Goal: Task Accomplishment & Management: Use online tool/utility

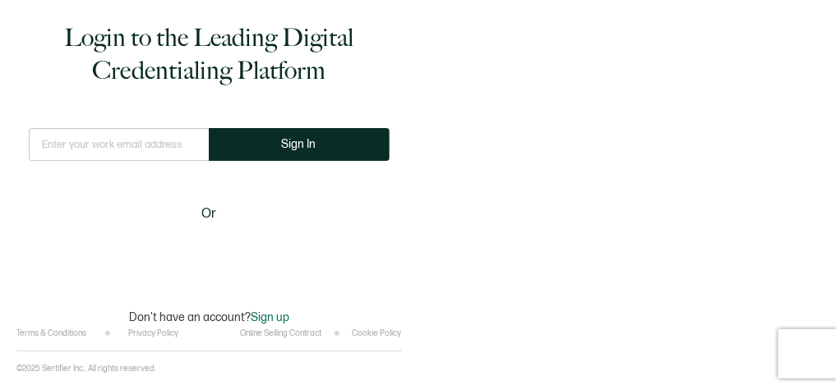
click at [89, 136] on input "text" at bounding box center [119, 144] width 180 height 33
type input "[PERSON_NAME][EMAIL_ADDRESS][PERSON_NAME][DOMAIN_NAME]"
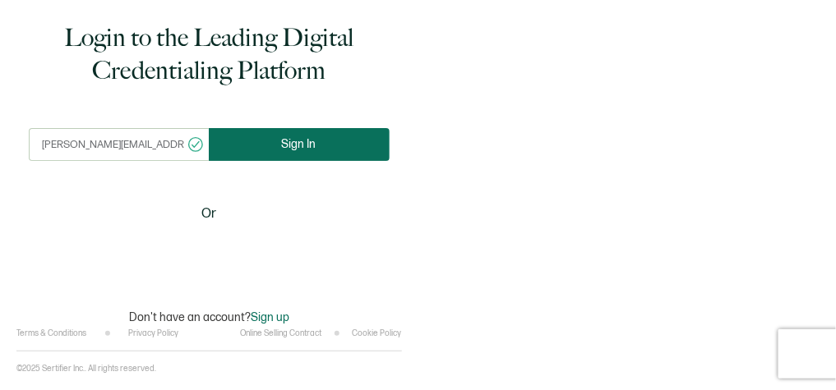
click at [323, 138] on button "Sign In" at bounding box center [299, 144] width 181 height 33
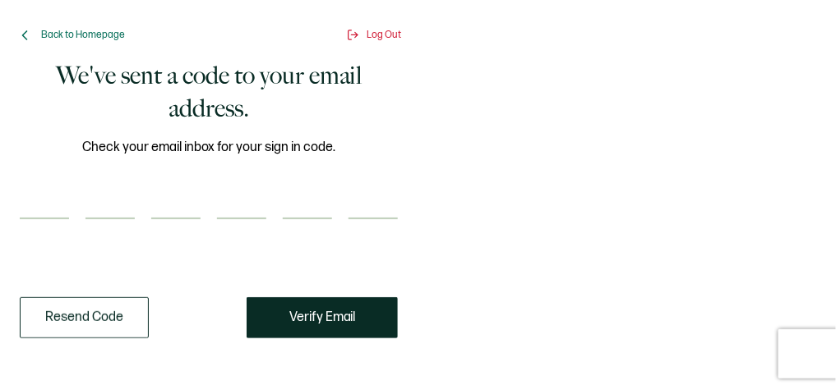
click at [48, 200] on input "number" at bounding box center [44, 203] width 49 height 33
paste input "6"
type input "6"
type input "9"
type input "2"
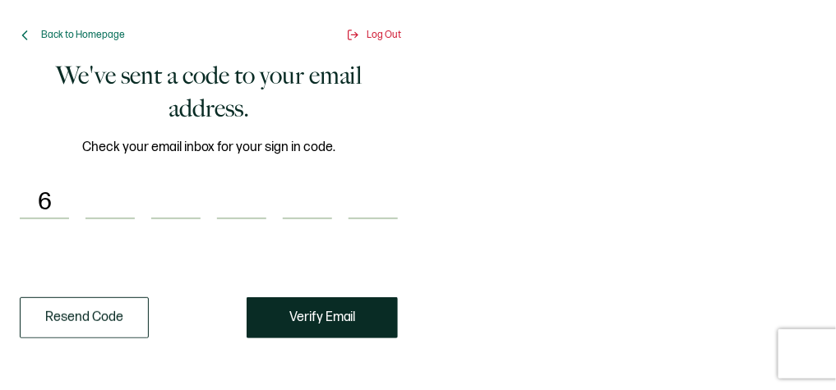
type input "5"
type input "4"
type input "0"
click at [321, 321] on span "Verify Email" at bounding box center [322, 318] width 67 height 13
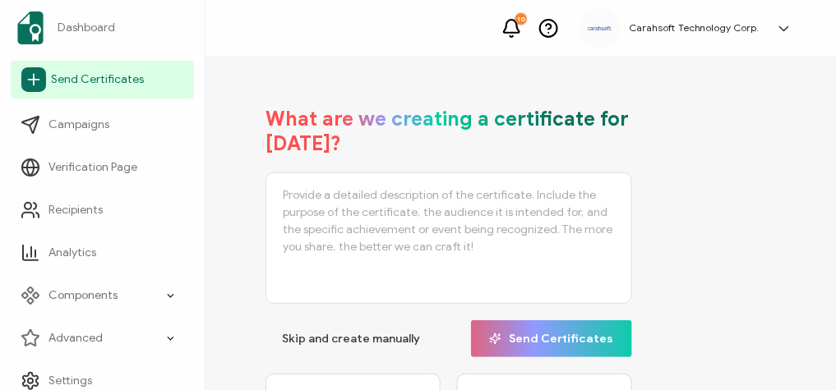
click at [70, 90] on link "Send Certificates" at bounding box center [102, 80] width 183 height 38
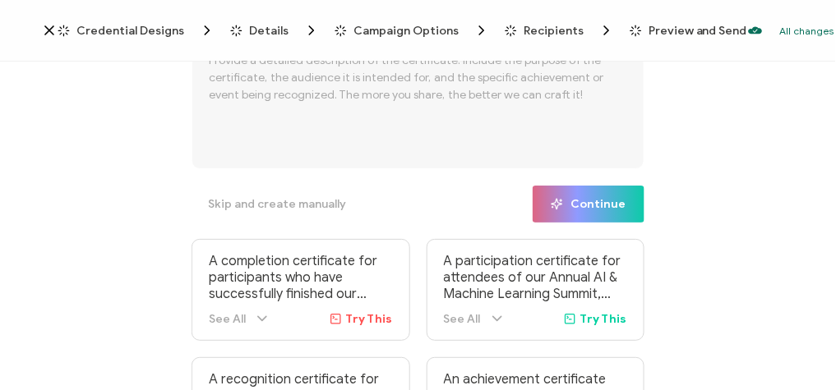
click at [128, 26] on span "Credential Designs" at bounding box center [130, 31] width 108 height 12
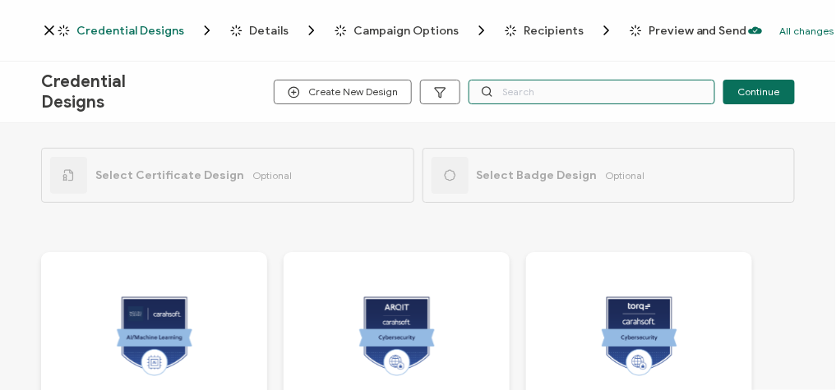
click at [535, 95] on input "text" at bounding box center [592, 92] width 247 height 25
type input "armis"
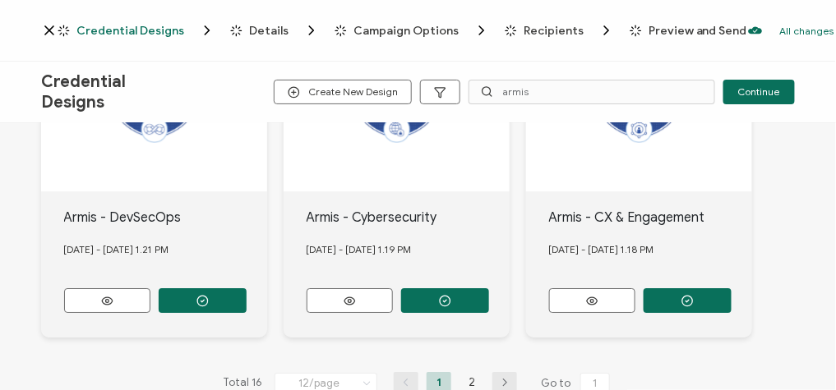
scroll to position [1241, 0]
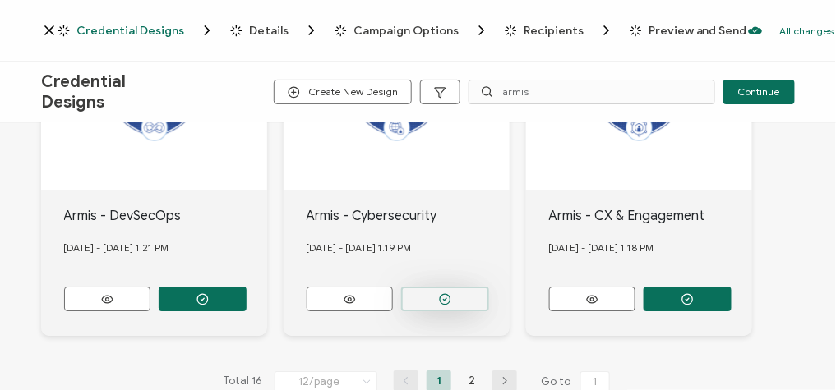
click at [424, 287] on button "button" at bounding box center [445, 299] width 88 height 25
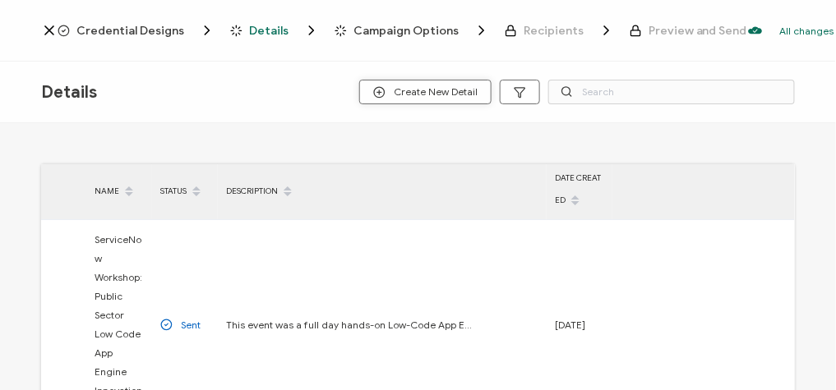
click at [413, 96] on span "Create New Detail" at bounding box center [425, 92] width 104 height 12
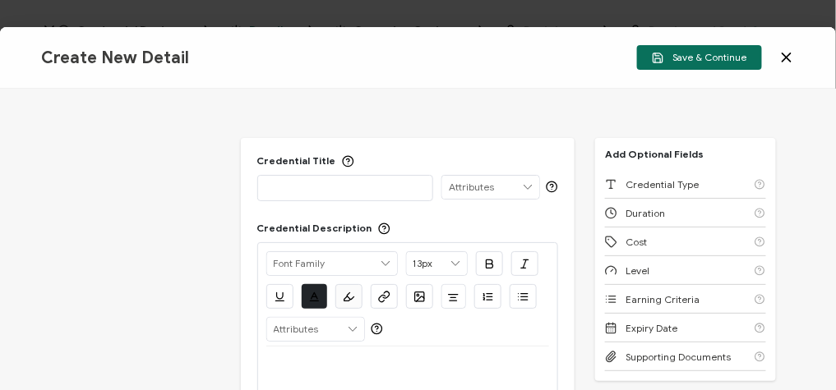
click at [791, 61] on icon at bounding box center [787, 57] width 8 height 8
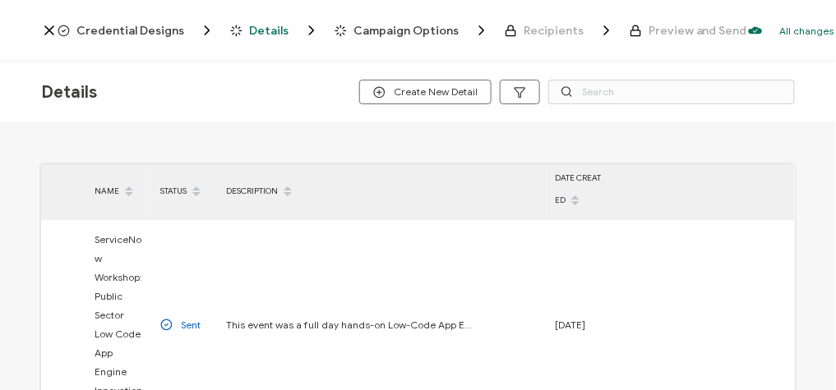
click at [109, 31] on span "Credential Designs" at bounding box center [130, 31] width 108 height 12
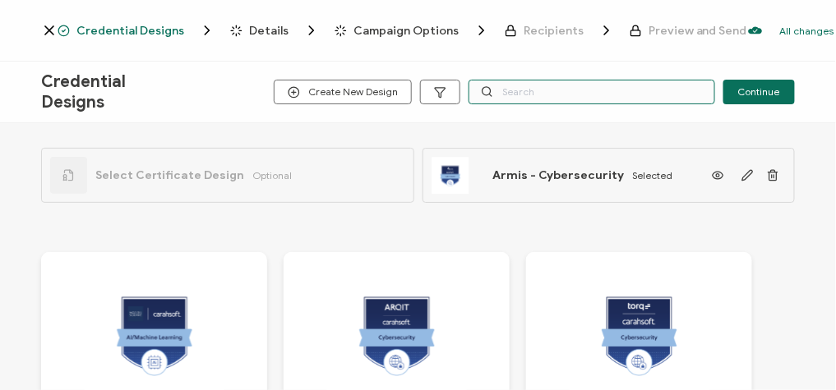
click at [548, 94] on input "text" at bounding box center [592, 92] width 247 height 25
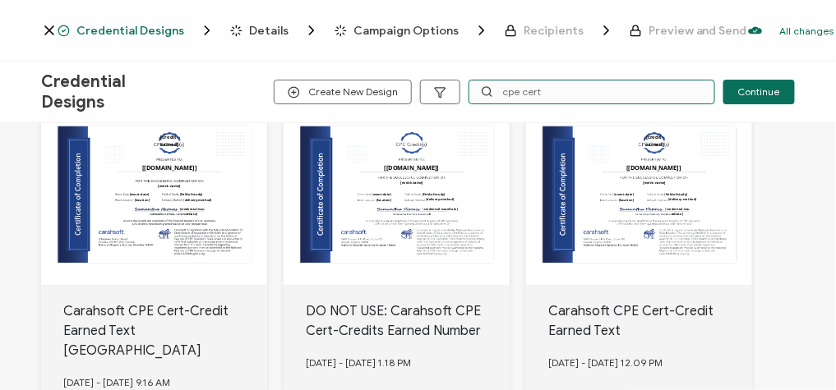
scroll to position [293, 0]
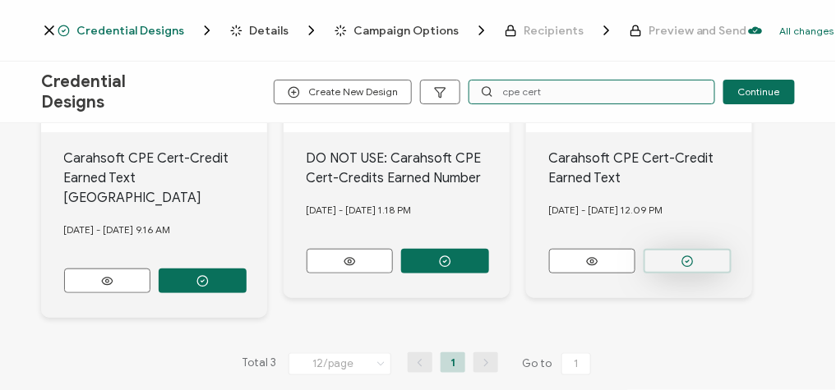
type input "cpe cert"
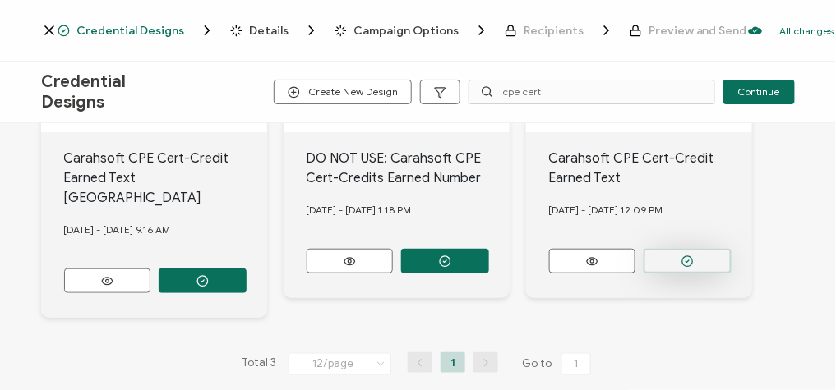
click at [693, 264] on button "button" at bounding box center [688, 261] width 88 height 25
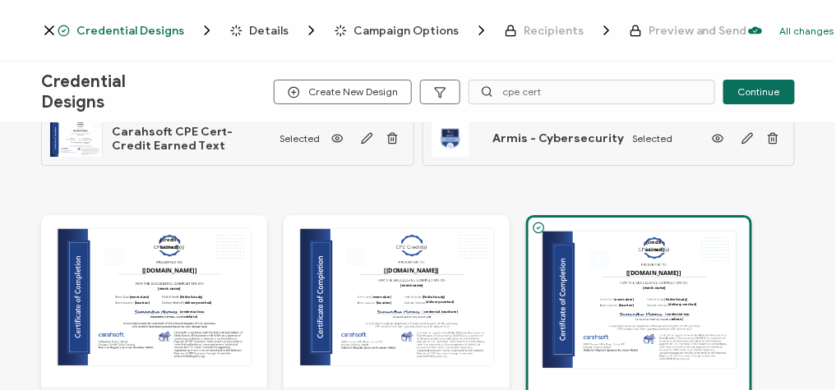
scroll to position [0, 0]
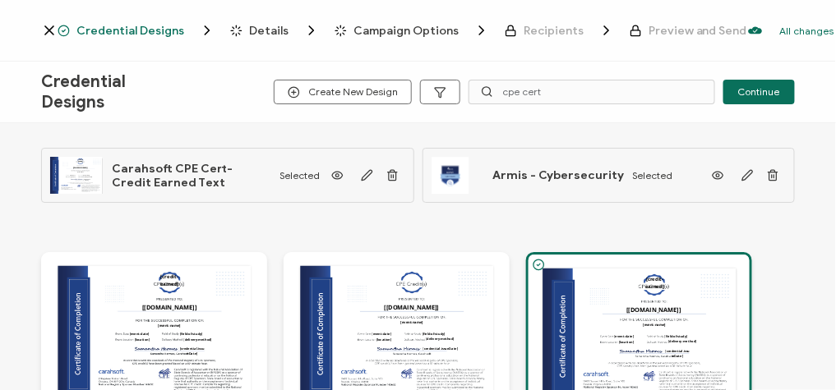
click at [250, 25] on span "Details" at bounding box center [268, 31] width 39 height 12
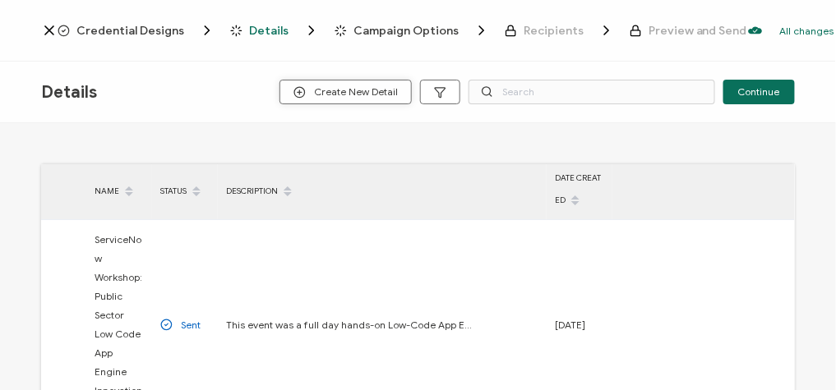
click at [366, 92] on span "Create New Detail" at bounding box center [345, 92] width 104 height 12
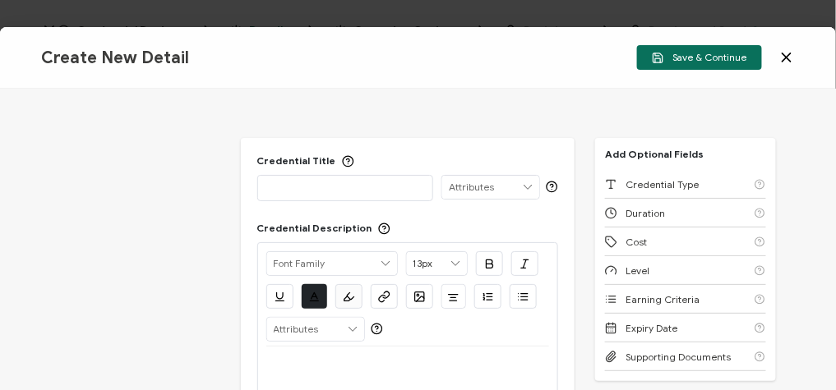
click at [316, 187] on p at bounding box center [345, 187] width 159 height 16
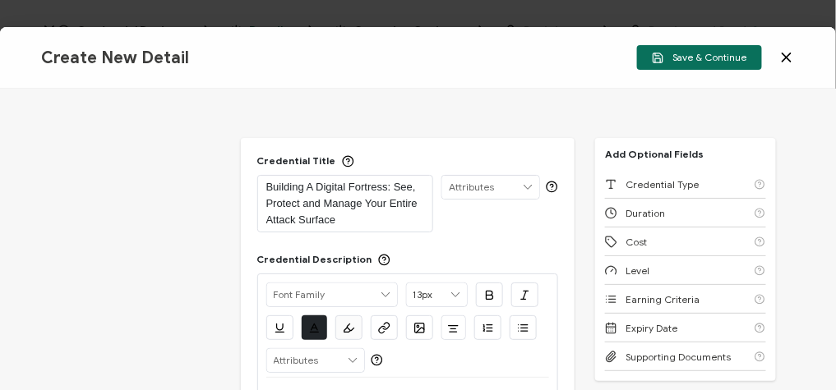
scroll to position [42, 0]
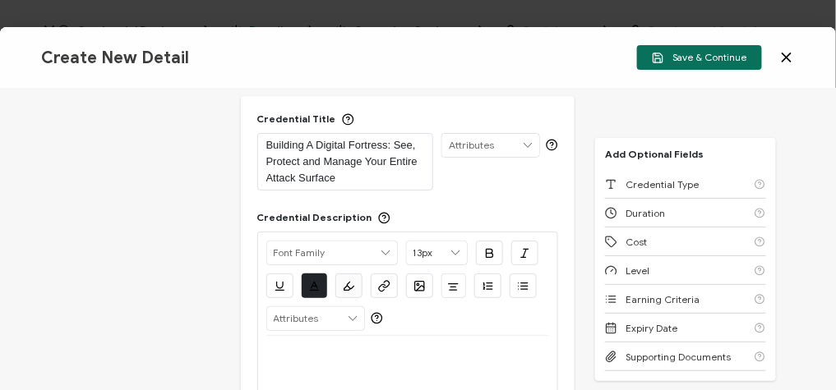
click at [364, 350] on p at bounding box center [408, 356] width 284 height 15
click at [306, 161] on p "Building A Digital Fortress: See, Protect and Manage Your Entire Attack Surface" at bounding box center [345, 161] width 159 height 49
click at [283, 367] on div at bounding box center [408, 355] width 284 height 39
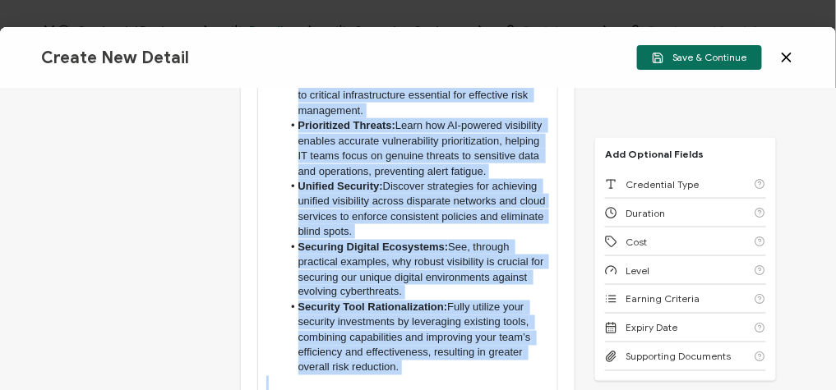
scroll to position [0, 0]
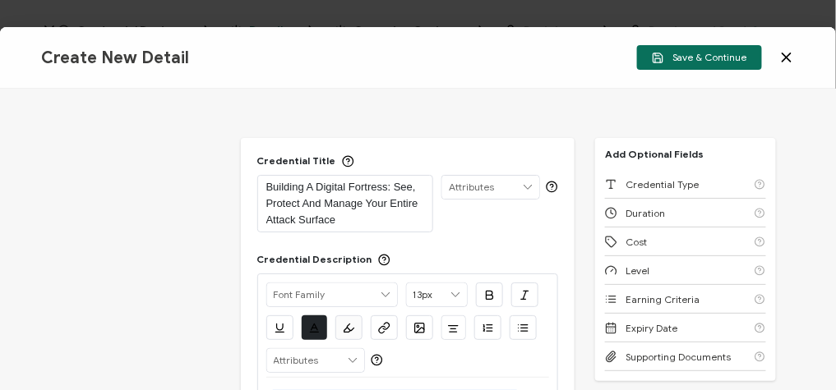
drag, startPoint x: 406, startPoint y: 380, endPoint x: 272, endPoint y: 340, distance: 139.7
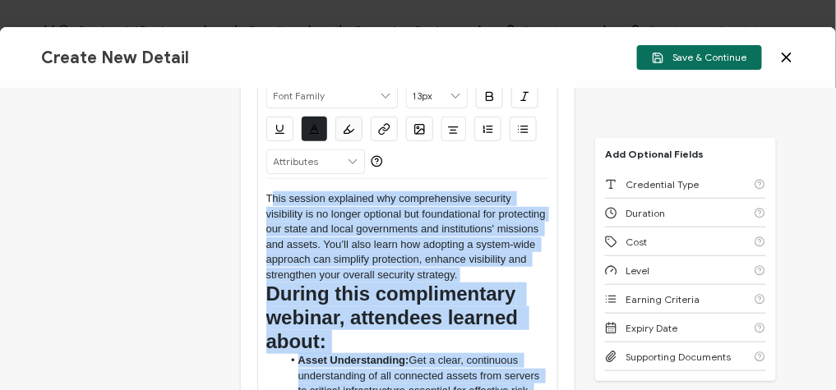
scroll to position [193, 0]
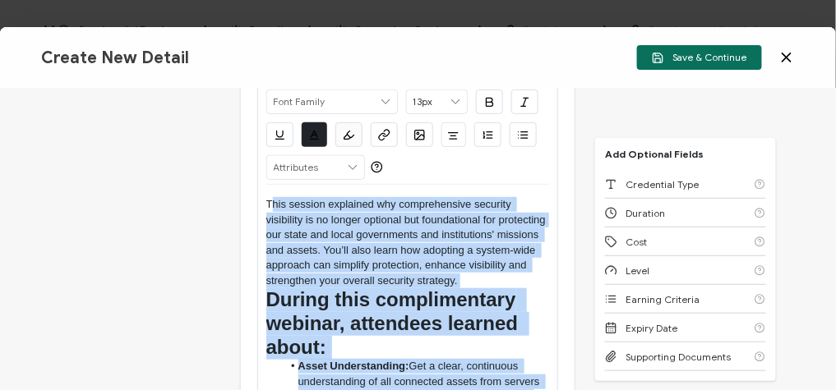
click at [317, 252] on p "This session explained why comprehensive security visibility is no longer optio…" at bounding box center [408, 242] width 284 height 91
click at [454, 95] on icon at bounding box center [455, 101] width 15 height 23
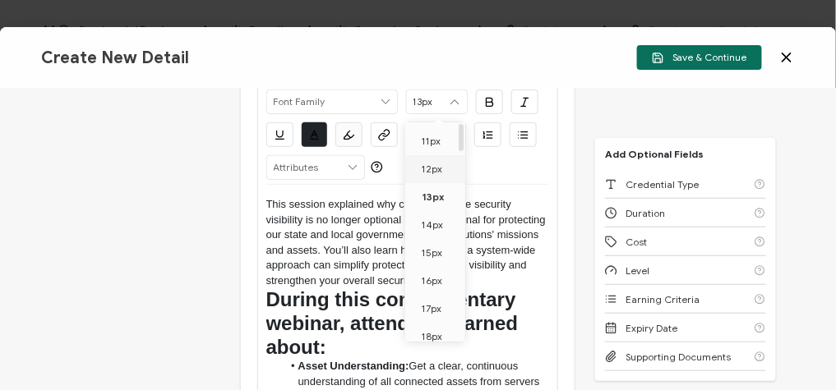
click at [442, 171] on li "12px" at bounding box center [438, 169] width 66 height 28
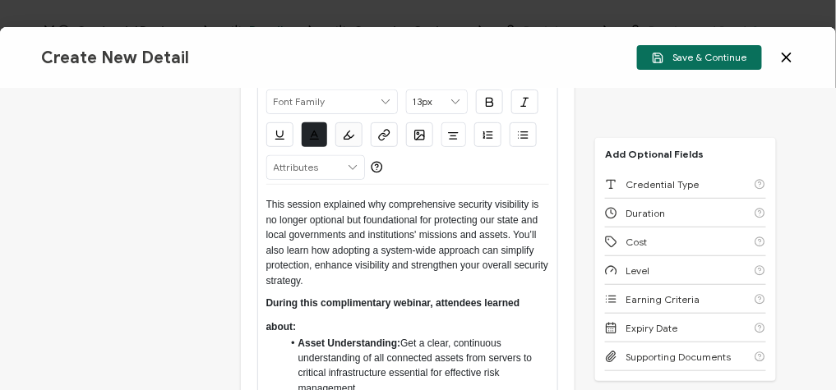
scroll to position [239, 0]
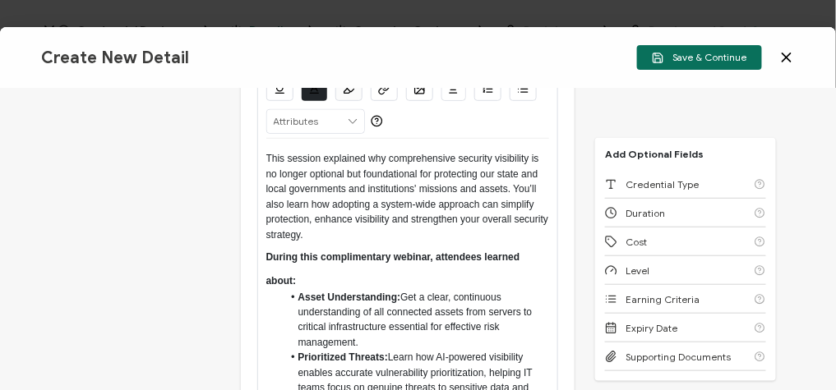
click at [313, 290] on li "Asset Understanding: Get a clear, continuous understanding of all connected ass…" at bounding box center [415, 320] width 267 height 61
type input "12px"
click at [263, 279] on div "Alright Sans [PERSON_NAME] Archivo Black Arial Arimo Blinker Caveat Charm Charm…" at bounding box center [408, 328] width 302 height 587
click at [266, 275] on strong "During this complimentary webinar, attendees learned about:" at bounding box center [394, 269] width 256 height 35
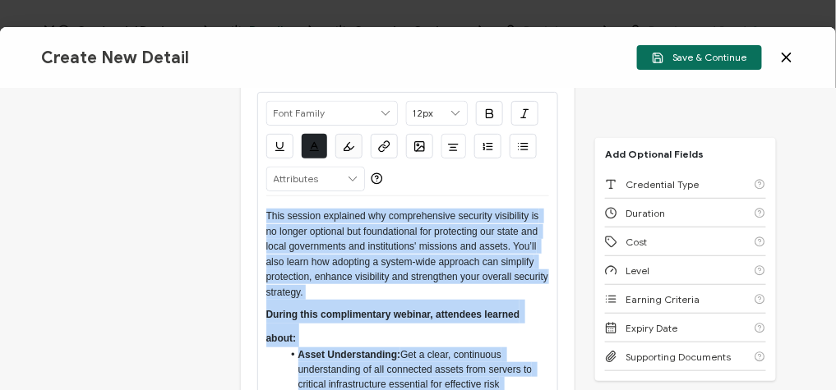
scroll to position [250, 0]
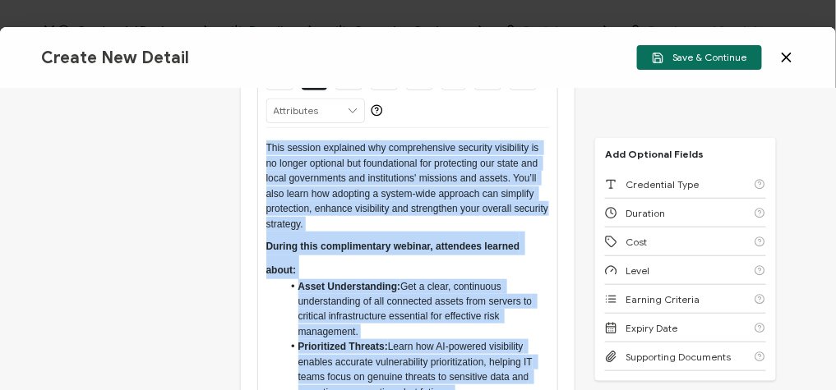
click at [383, 219] on p "This session explained why comprehensive security visibility is no longer optio…" at bounding box center [408, 186] width 284 height 91
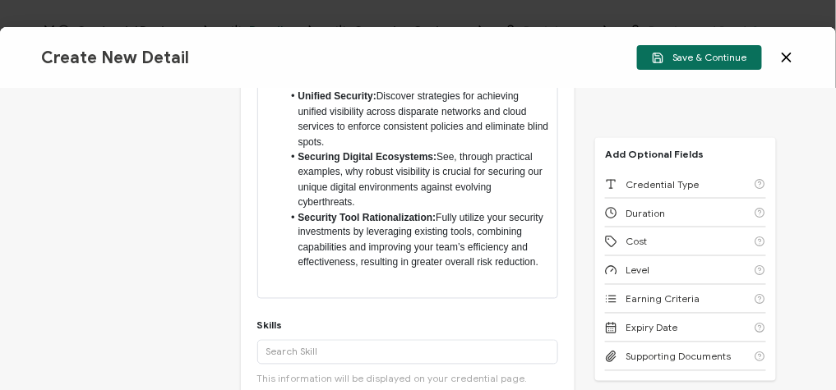
scroll to position [561, 0]
click at [329, 287] on div "This session explained why comprehensive security visibility is no longer optio…" at bounding box center [408, 58] width 284 height 482
type input "13px"
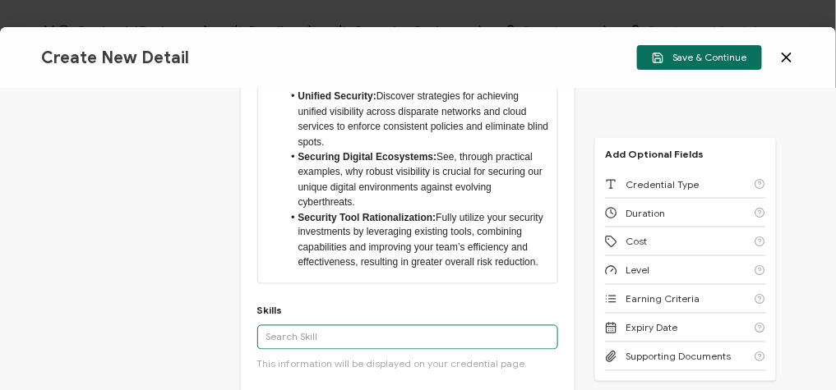
click at [307, 327] on input "text" at bounding box center [408, 338] width 302 height 25
paste input "Cybersecurity"
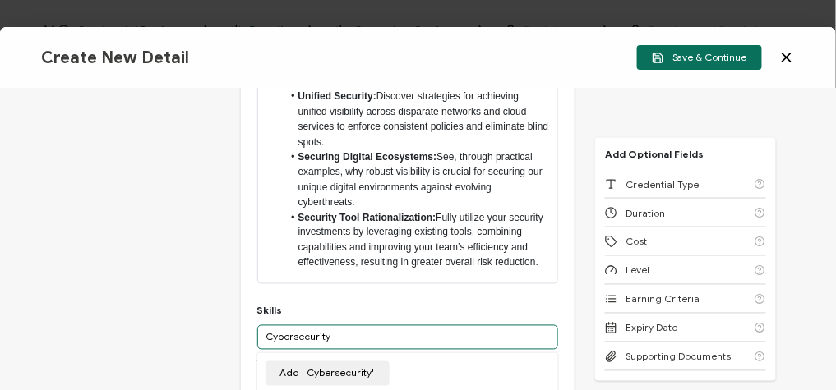
click at [266, 333] on input "Cybersecurity" at bounding box center [408, 338] width 302 height 25
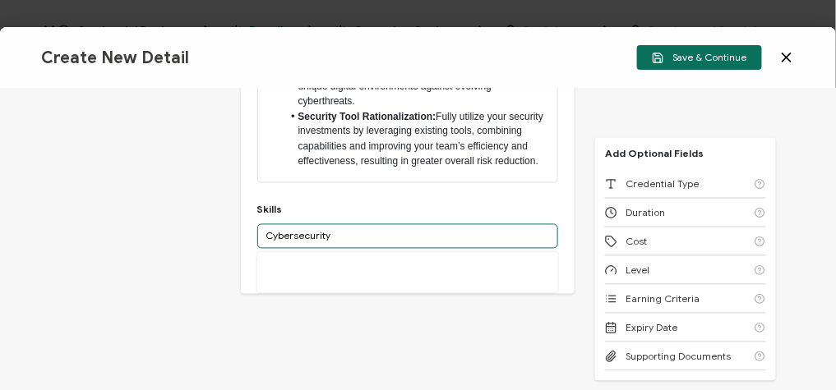
scroll to position [663, 0]
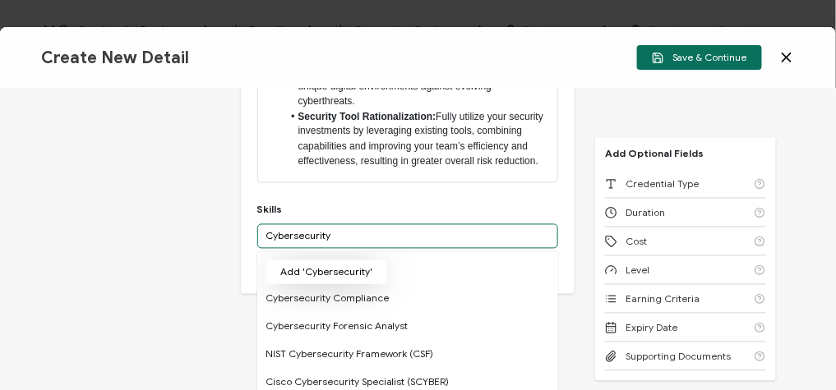
type input "Cybersecurity"
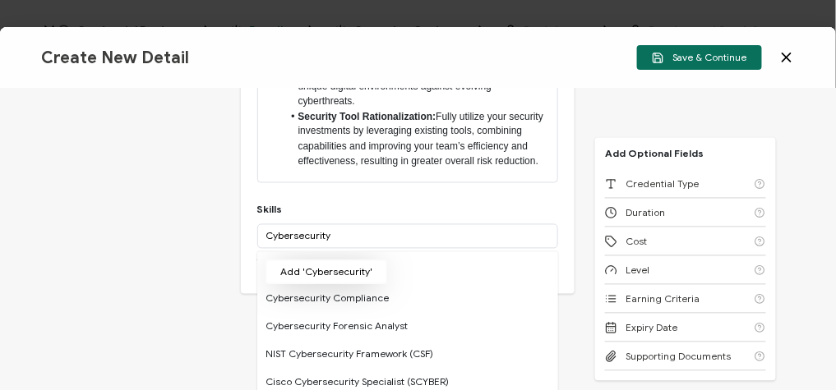
click at [335, 276] on button "Add 'Cybersecurity'" at bounding box center [327, 273] width 122 height 25
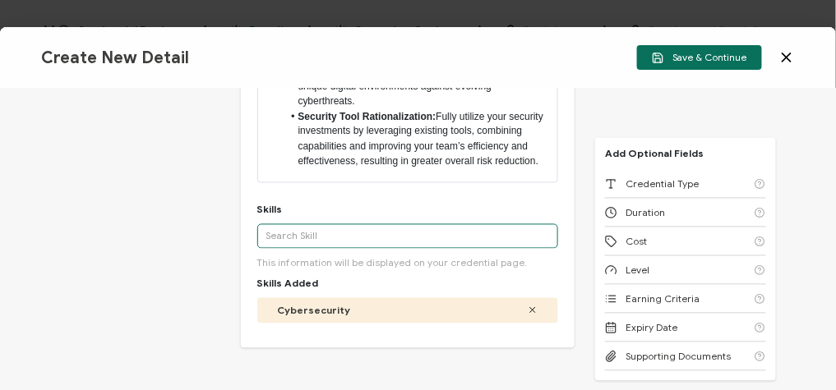
click at [301, 232] on input "text" at bounding box center [408, 236] width 302 height 25
paste input "Security Visibility"
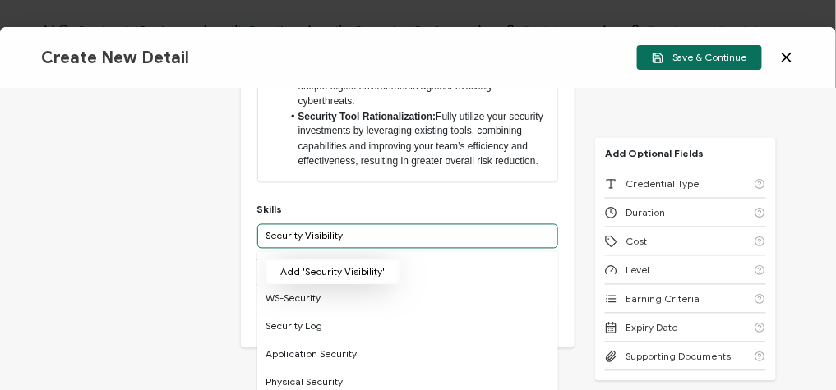
type input "Security Visibility"
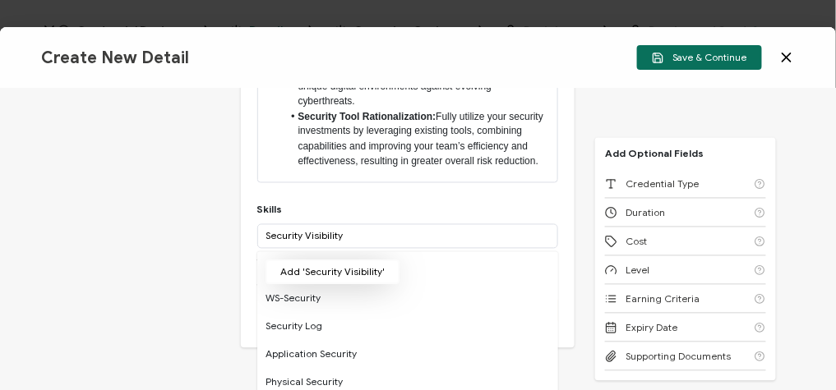
click at [357, 276] on button "Add 'Security Visibility'" at bounding box center [333, 273] width 134 height 25
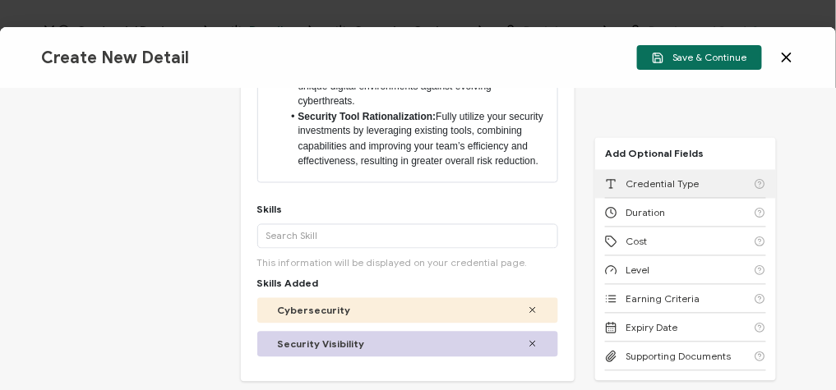
click at [649, 192] on div "Credential Type" at bounding box center [685, 184] width 161 height 29
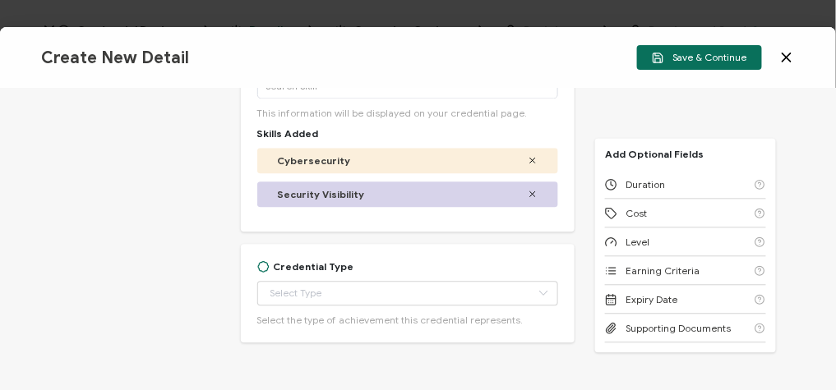
scroll to position [861, 0]
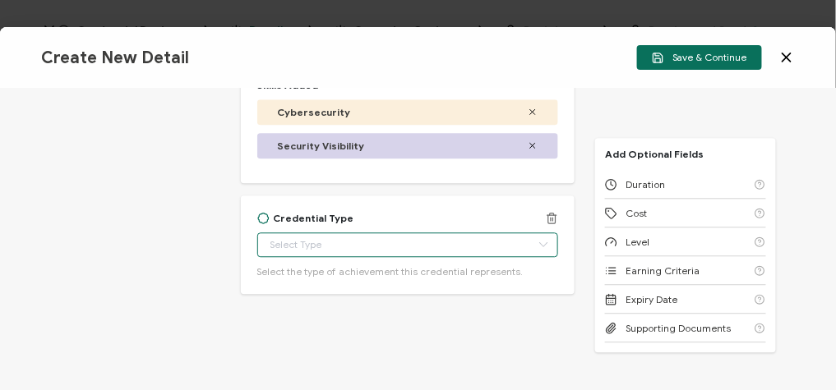
click at [315, 252] on input "text" at bounding box center [408, 245] width 302 height 25
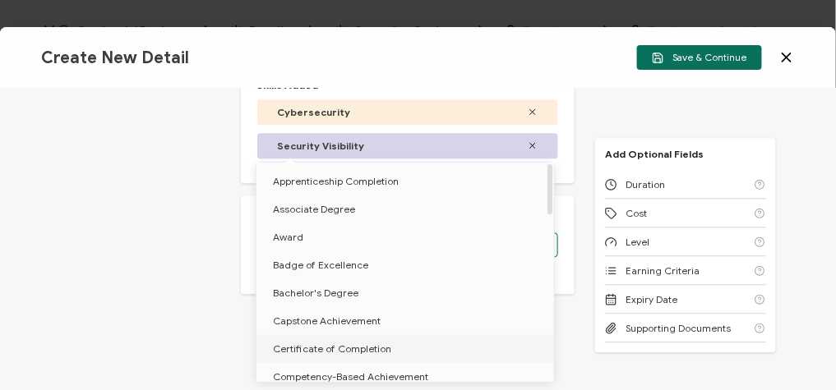
click at [323, 352] on span "Certificate of Completion" at bounding box center [332, 349] width 118 height 12
type input "Certificate of Completion"
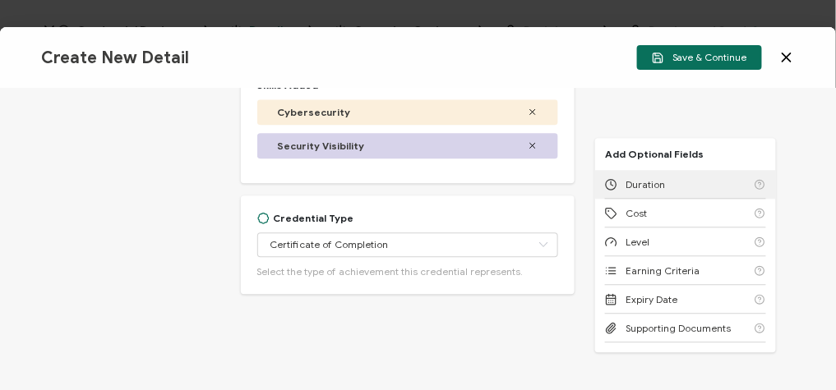
click at [663, 183] on div "Duration" at bounding box center [685, 184] width 161 height 29
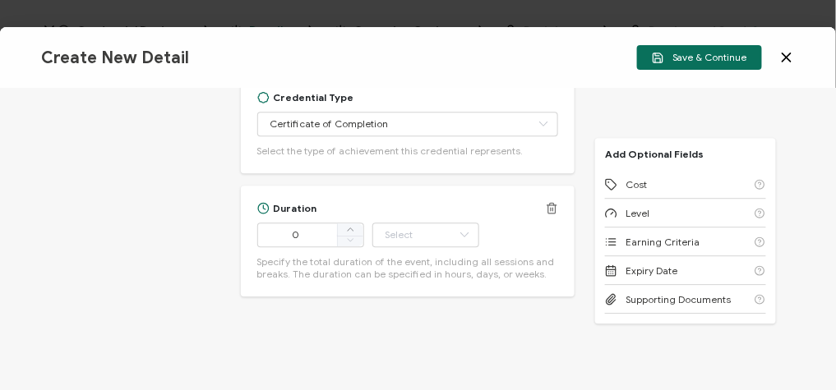
scroll to position [985, 0]
click at [301, 226] on input "0" at bounding box center [310, 232] width 107 height 25
type input "61"
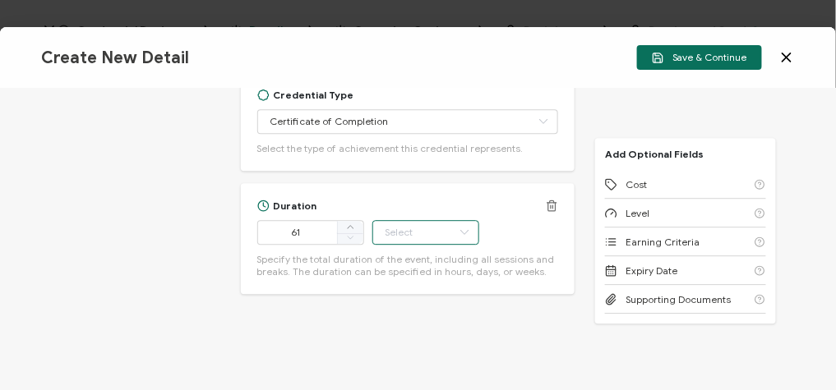
click at [430, 230] on input "text" at bounding box center [425, 232] width 107 height 25
click at [432, 184] on li "Minute" at bounding box center [427, 187] width 111 height 28
type input "Minute"
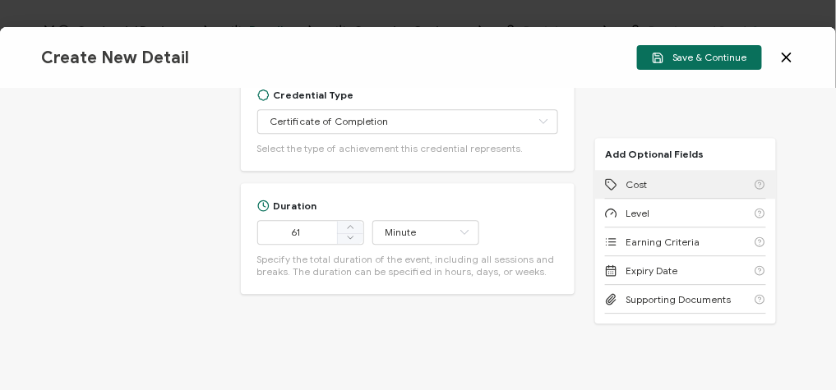
click at [649, 182] on div "Cost" at bounding box center [685, 184] width 161 height 29
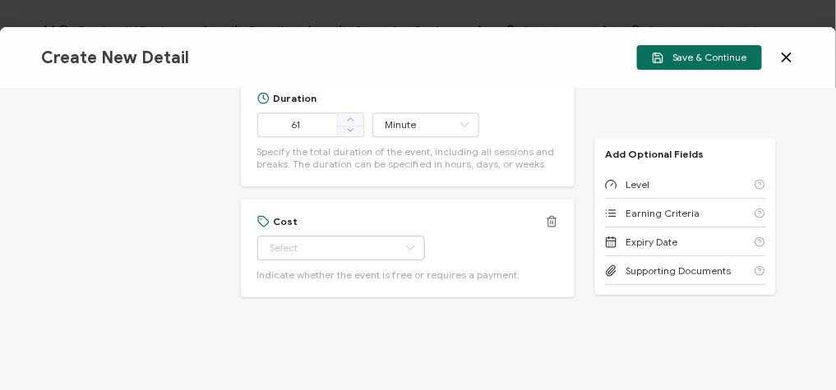
scroll to position [1096, 0]
click at [400, 245] on icon at bounding box center [410, 245] width 21 height 25
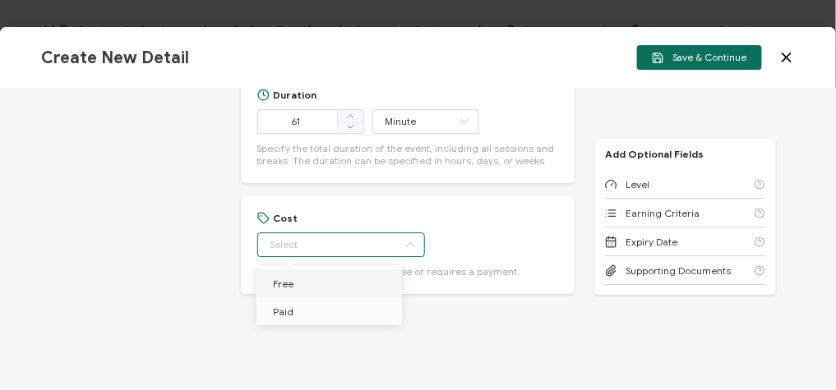
click at [321, 276] on li "Free" at bounding box center [331, 284] width 151 height 28
type input "Free"
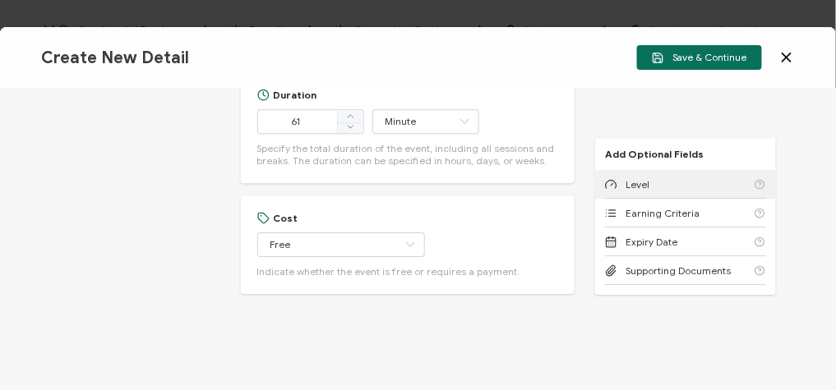
click at [658, 182] on div "Level" at bounding box center [685, 184] width 161 height 29
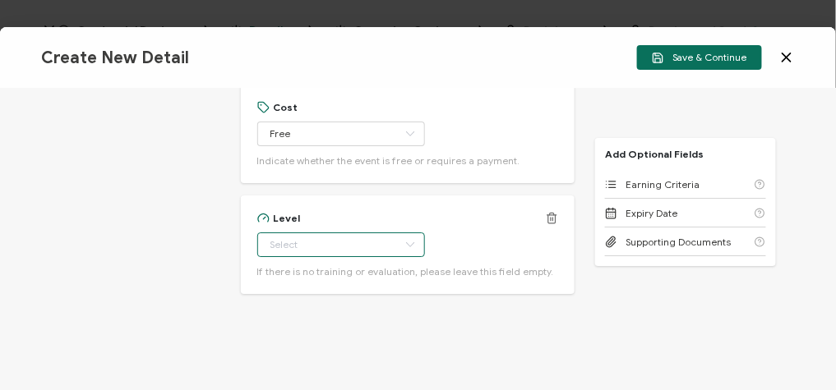
click at [365, 246] on input "text" at bounding box center [341, 245] width 168 height 25
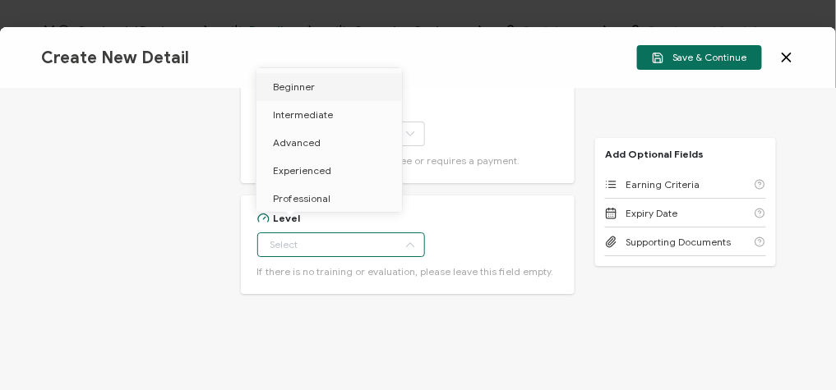
click at [304, 84] on span "Beginner" at bounding box center [294, 87] width 42 height 12
type input "Beginner"
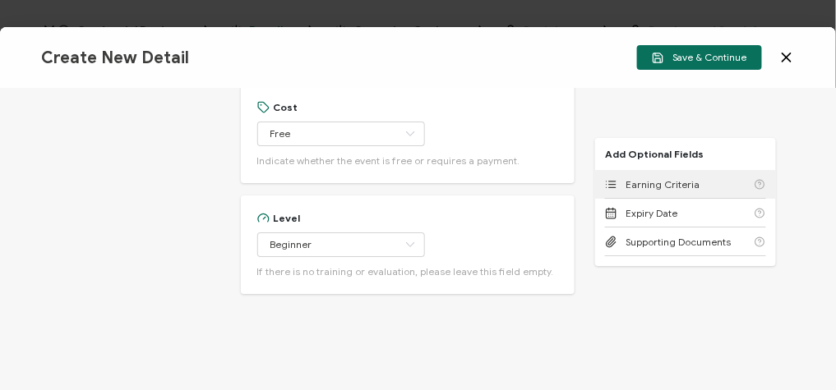
click at [629, 176] on div "Earning Criteria" at bounding box center [685, 184] width 161 height 29
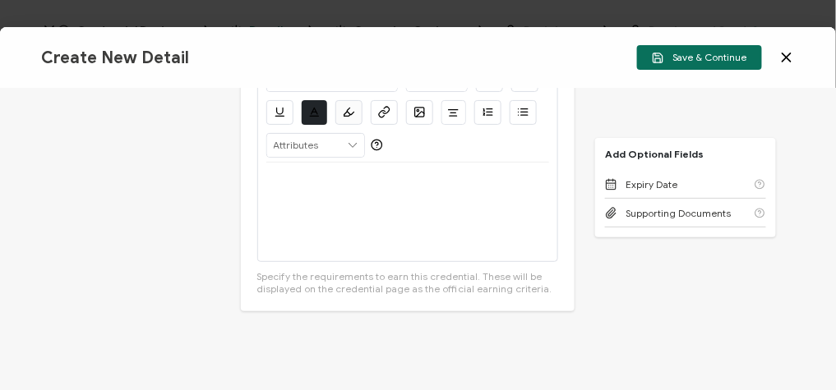
scroll to position [1508, 0]
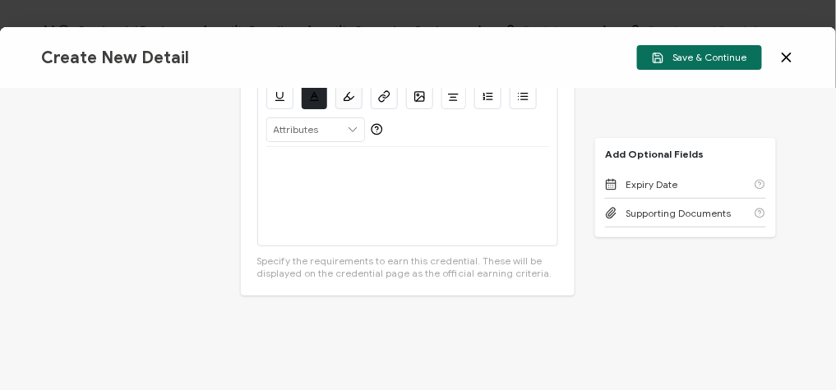
click at [314, 201] on div at bounding box center [408, 196] width 284 height 99
drag, startPoint x: 456, startPoint y: 167, endPoint x: 195, endPoint y: 160, distance: 261.5
click at [195, 160] on div "Credential Title Building A Digital Fortress: See, Protect And Manage Your Enti…" at bounding box center [418, 240] width 836 height 302
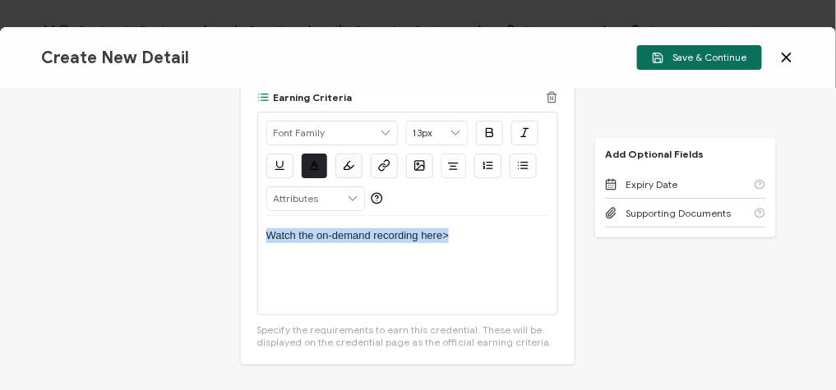
scroll to position [1421, 0]
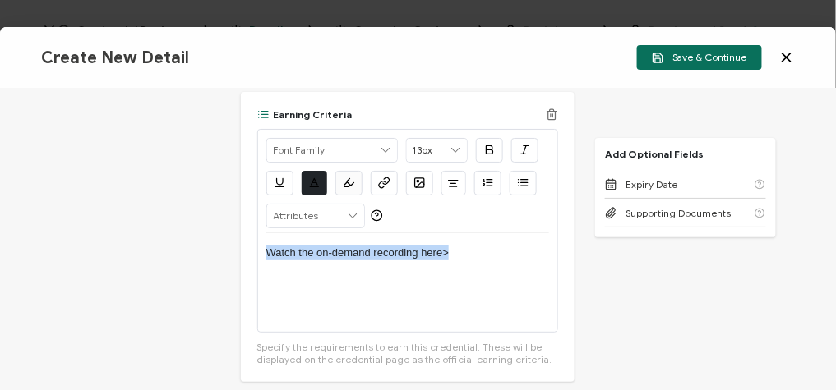
click at [379, 182] on icon "button" at bounding box center [384, 183] width 12 height 12
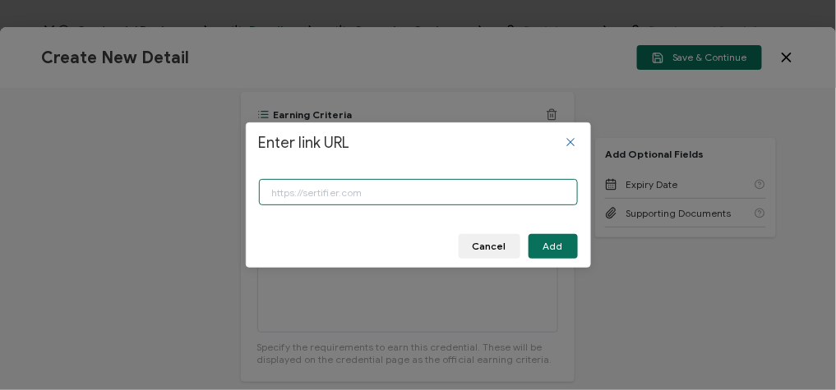
click at [379, 182] on input "Enter link URL" at bounding box center [418, 192] width 319 height 26
paste input "[URL][DOMAIN_NAME]"
type input "[URL][DOMAIN_NAME]"
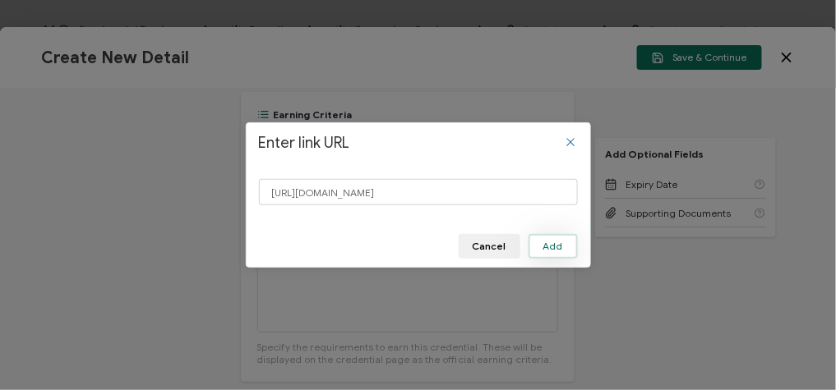
click at [553, 252] on span "Add" at bounding box center [553, 247] width 20 height 10
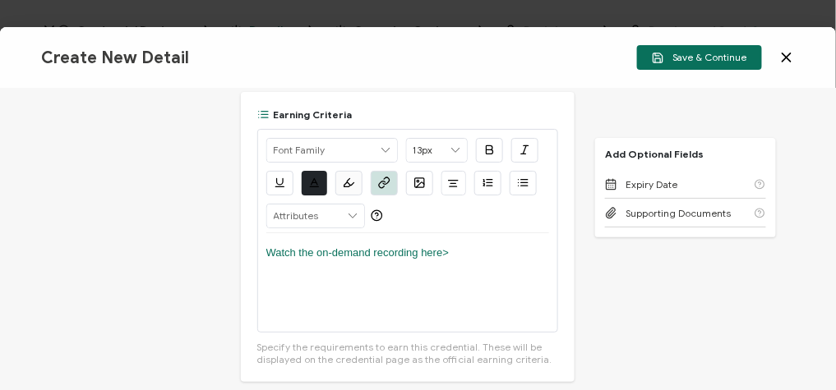
click at [709, 39] on div "Create New Detail Save & Continue" at bounding box center [418, 58] width 836 height 62
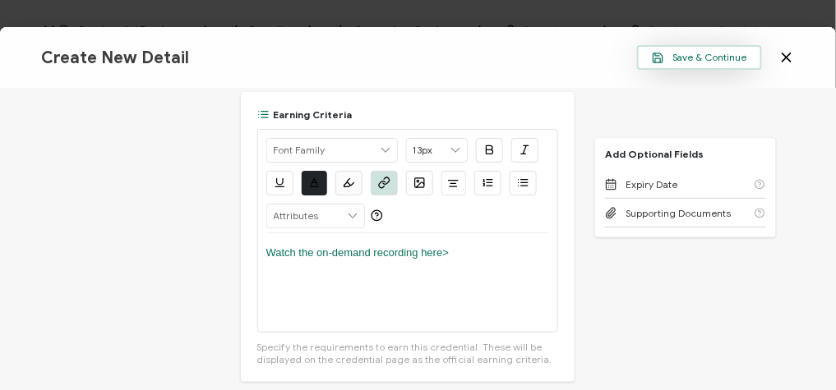
click at [707, 46] on button "Save & Continue" at bounding box center [699, 57] width 125 height 25
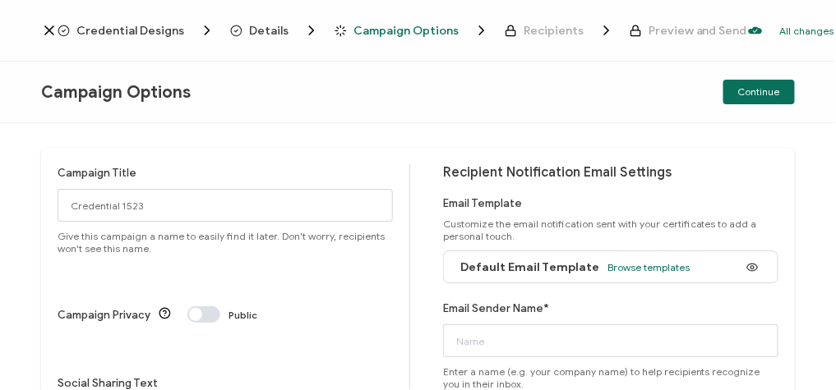
click at [230, 184] on div "Campaign Title Credential 1523 Give this campaign a name to easily find it late…" at bounding box center [225, 209] width 335 height 90
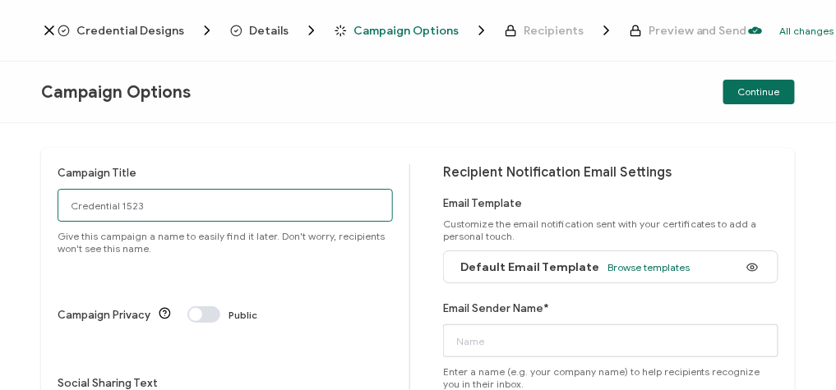
drag, startPoint x: 170, startPoint y: 201, endPoint x: -3, endPoint y: 180, distance: 174.7
click at [0, 180] on html "Credential Designs Details Campaign Options Recipients Preview and Send All cha…" at bounding box center [418, 195] width 836 height 390
paste input "8-21-25_71191_Armis Webinar"
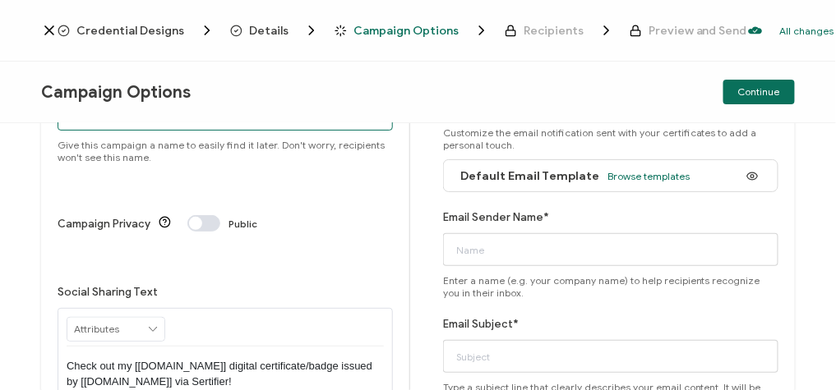
scroll to position [90, 0]
type input "8-21-25_71191_Armis Webinar"
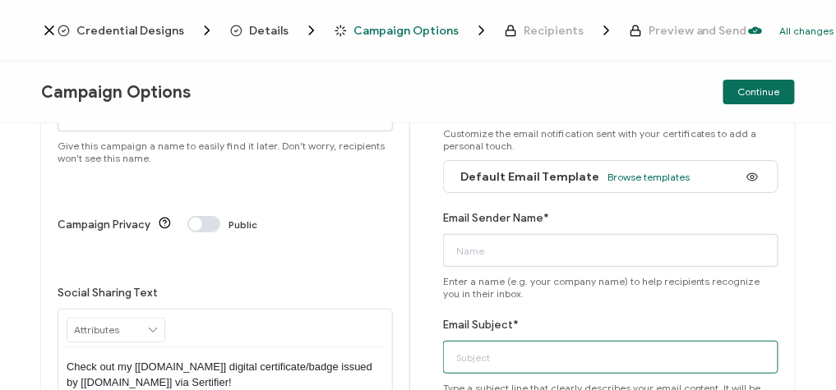
click at [509, 352] on input "Email Subject*" at bounding box center [610, 357] width 335 height 33
paste input "8-21-25_71191_Armis Webinar"
type input "8-21-25_71191_Armis Webinar"
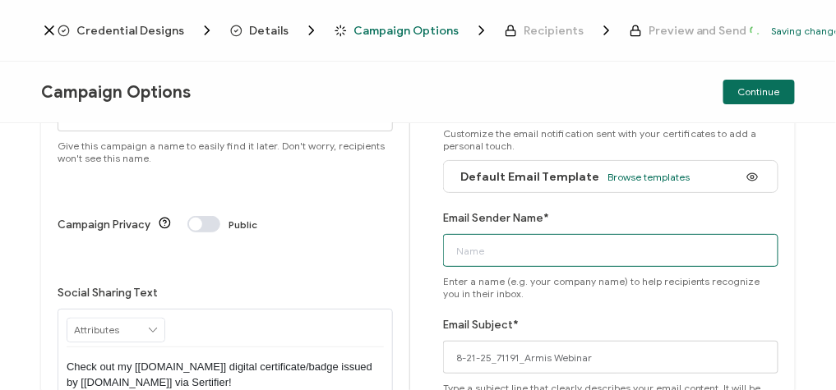
click at [488, 250] on input "Email Sender Name*" at bounding box center [610, 250] width 335 height 33
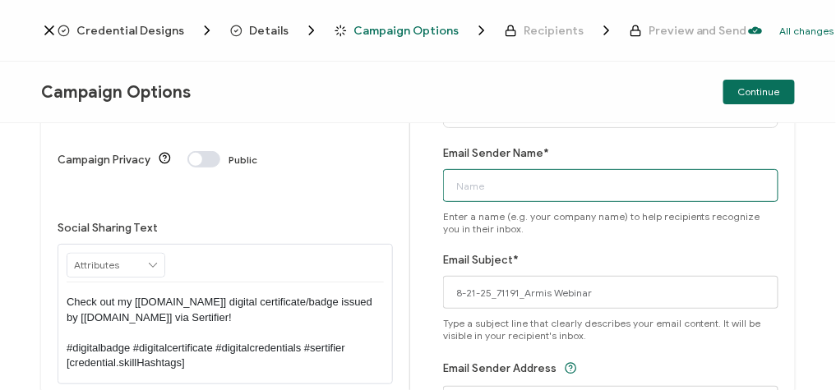
scroll to position [143, 0]
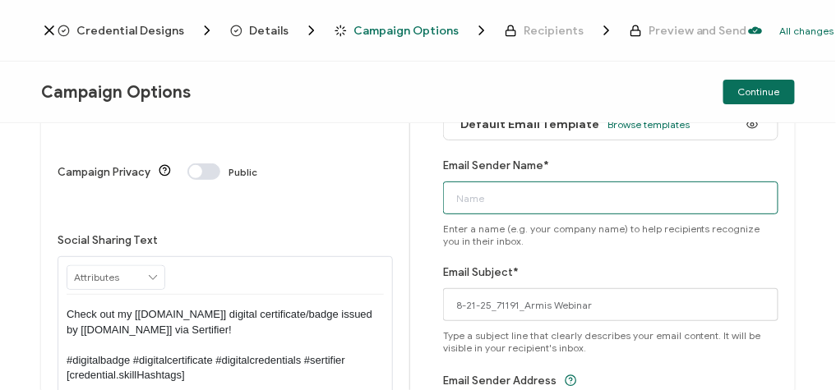
click at [458, 196] on input "Email Sender Name*" at bounding box center [610, 198] width 335 height 33
type input "CPE"
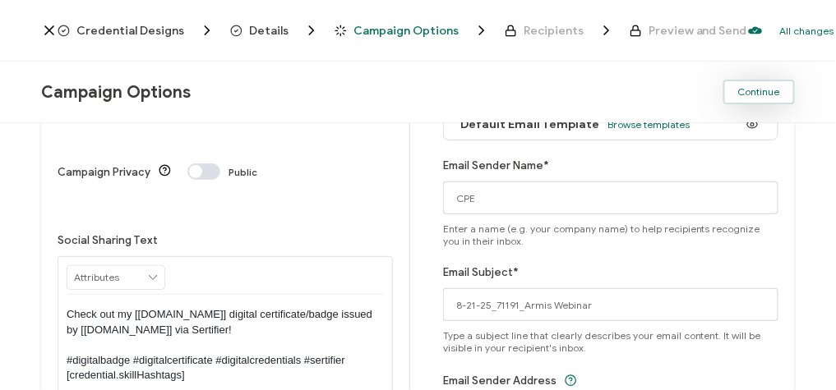
click at [746, 87] on span "Continue" at bounding box center [759, 92] width 42 height 10
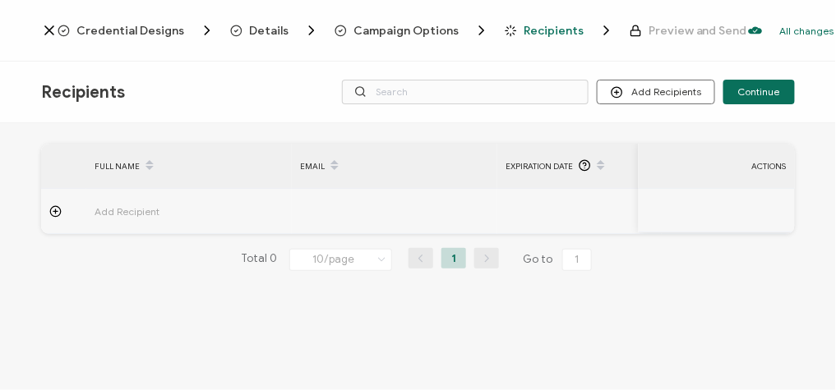
click at [56, 219] on td at bounding box center [63, 211] width 45 height 45
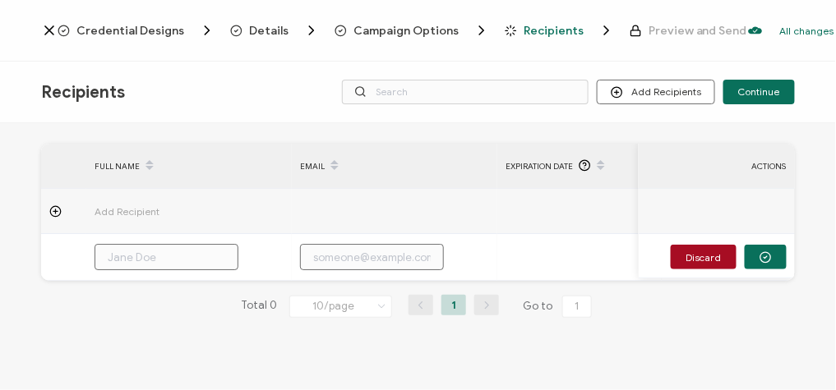
click at [48, 207] on div at bounding box center [63, 211] width 45 height 12
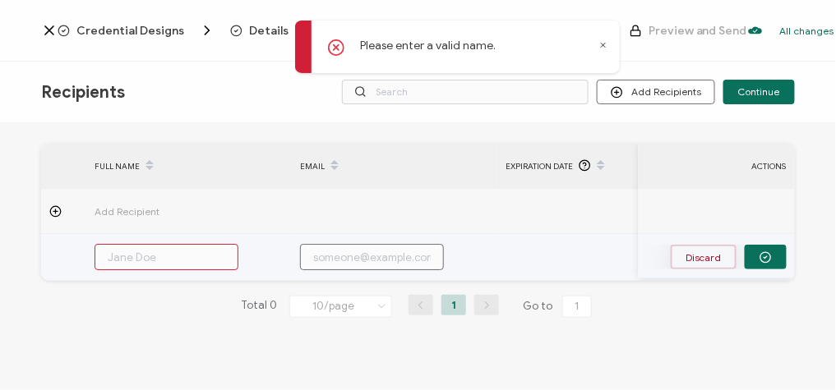
click at [685, 253] on button "Discard" at bounding box center [704, 257] width 66 height 25
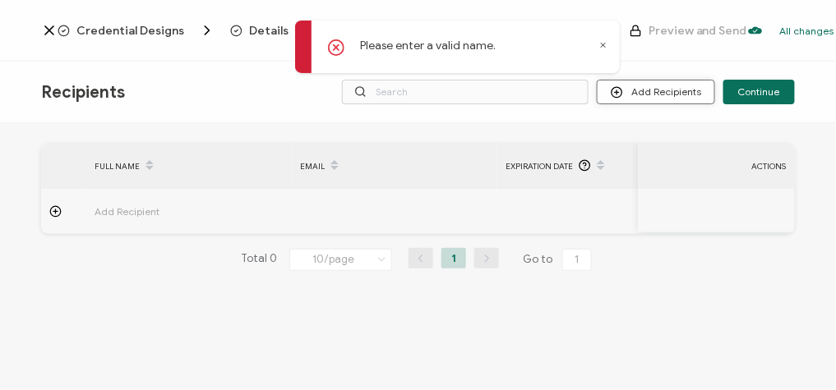
click at [658, 95] on button "Add Recipients" at bounding box center [656, 92] width 118 height 25
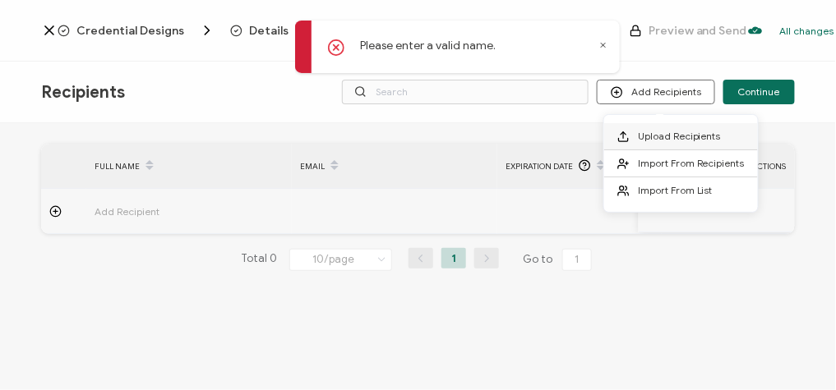
click at [649, 141] on span "Upload Recipients" at bounding box center [679, 136] width 83 height 12
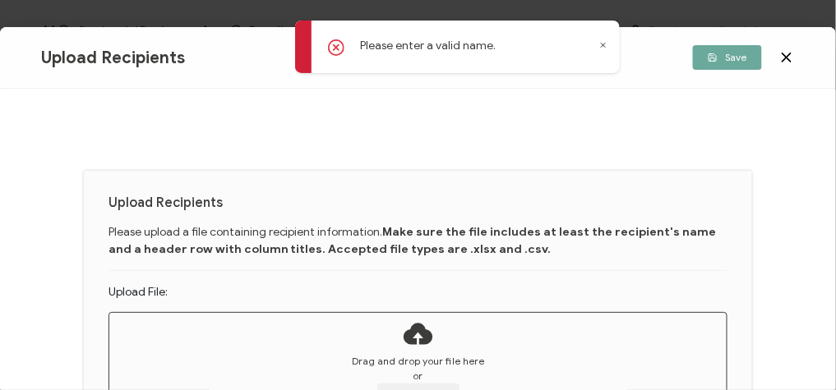
scroll to position [59, 0]
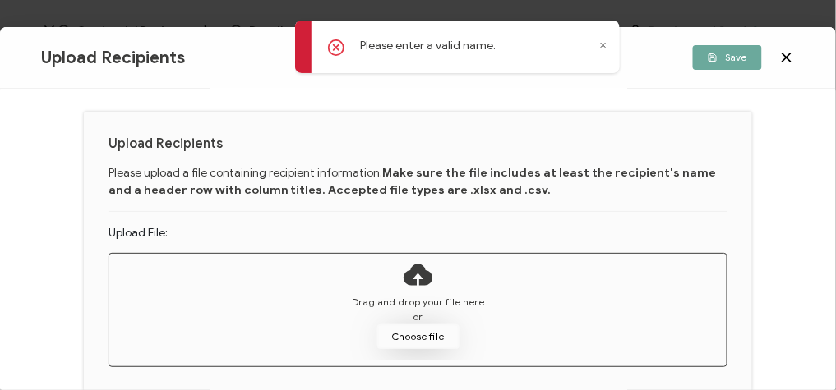
click at [398, 339] on button "Choose file" at bounding box center [418, 337] width 82 height 25
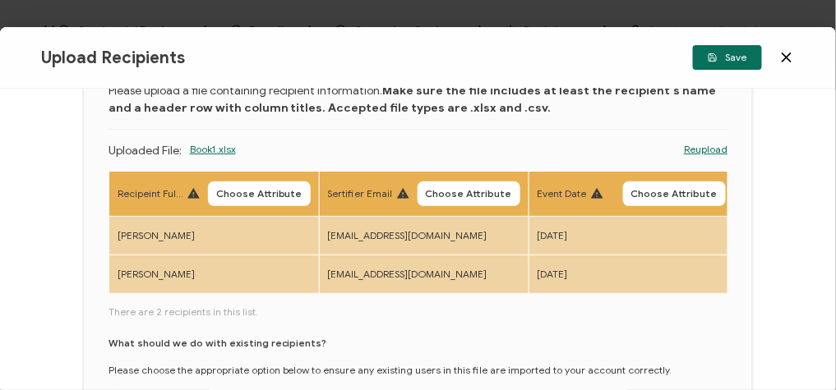
scroll to position [101, 0]
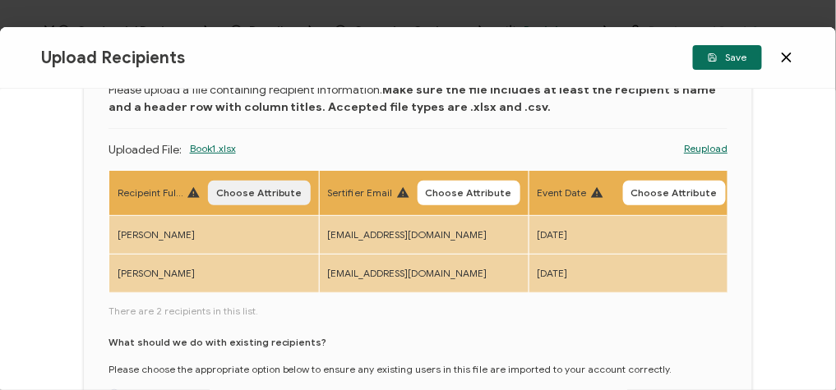
click at [264, 188] on span "Choose Attribute" at bounding box center [259, 193] width 86 height 10
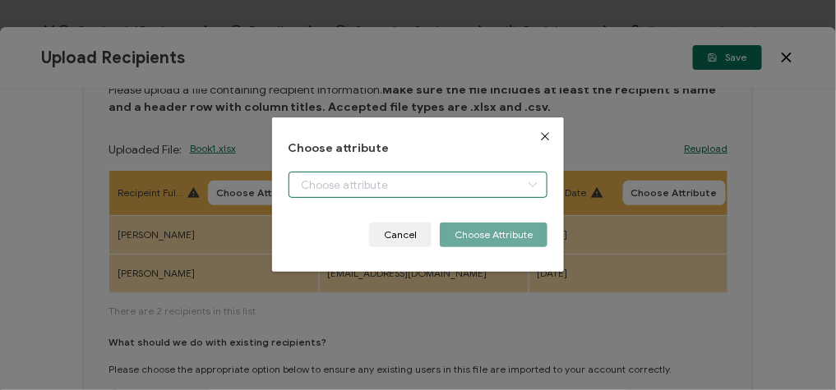
click at [350, 186] on input "dialog" at bounding box center [419, 185] width 260 height 26
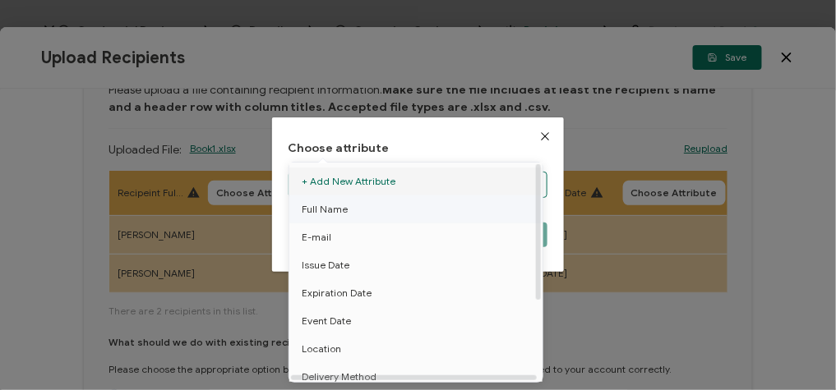
click at [332, 213] on span "Full Name" at bounding box center [325, 210] width 46 height 28
type input "Full Name"
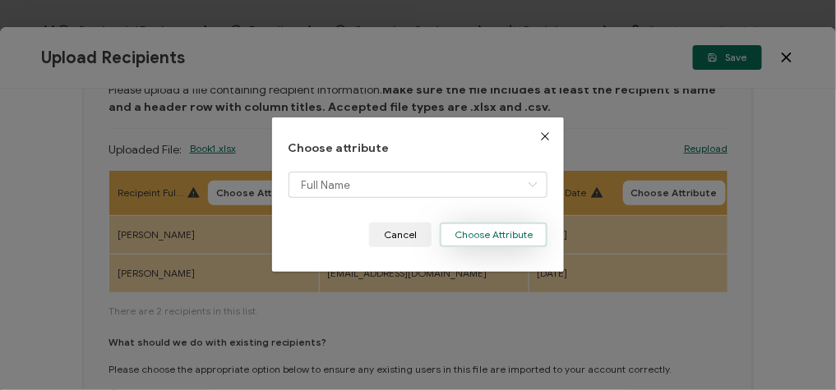
click at [487, 229] on button "Choose Attribute" at bounding box center [494, 235] width 108 height 25
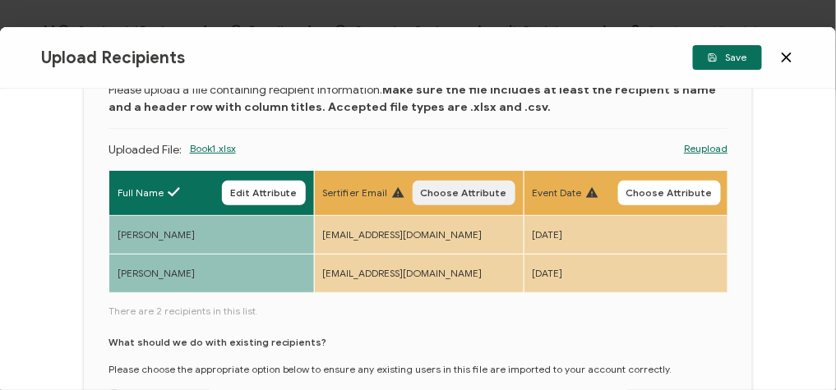
click at [467, 188] on span "Choose Attribute" at bounding box center [464, 193] width 86 height 10
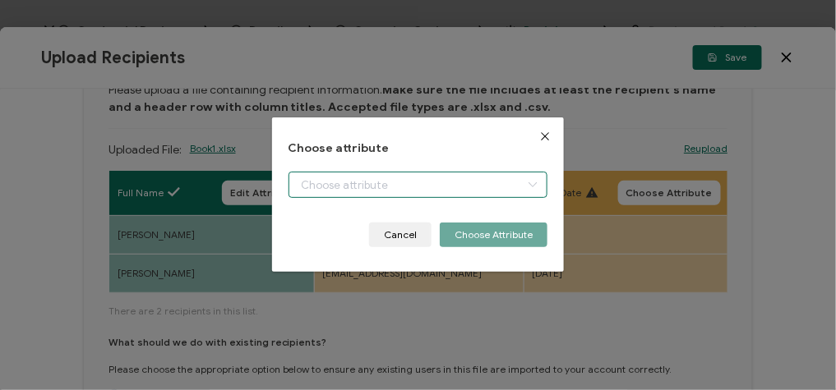
click at [399, 194] on body "Credential Designs Details Campaign Options Recipients Preview and Send All cha…" at bounding box center [418, 195] width 836 height 390
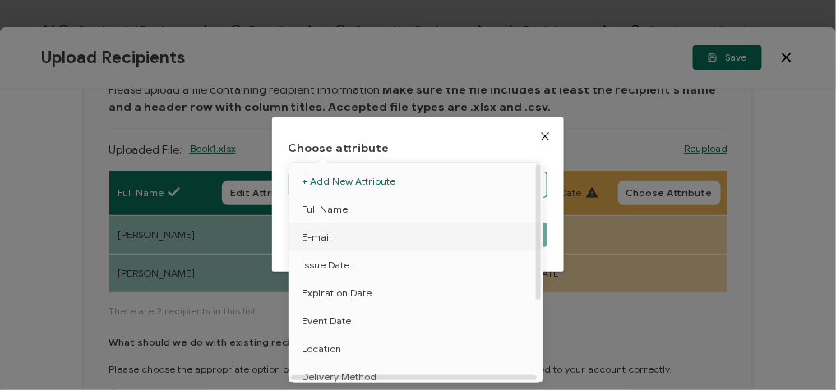
click at [333, 240] on li "E-mail" at bounding box center [418, 238] width 267 height 28
type input "E-mail"
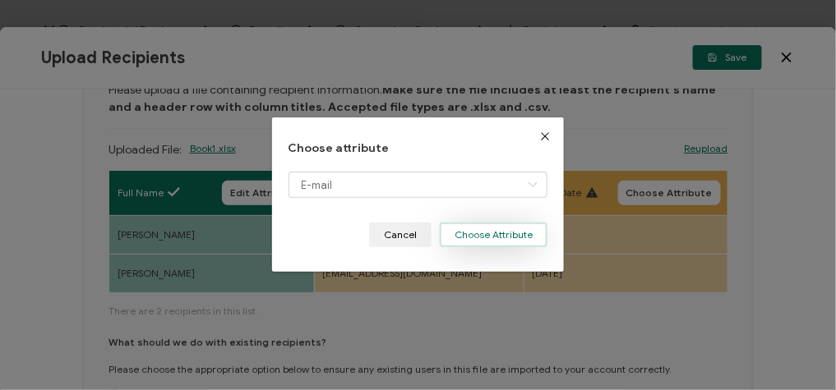
click at [501, 233] on button "Choose Attribute" at bounding box center [494, 235] width 108 height 25
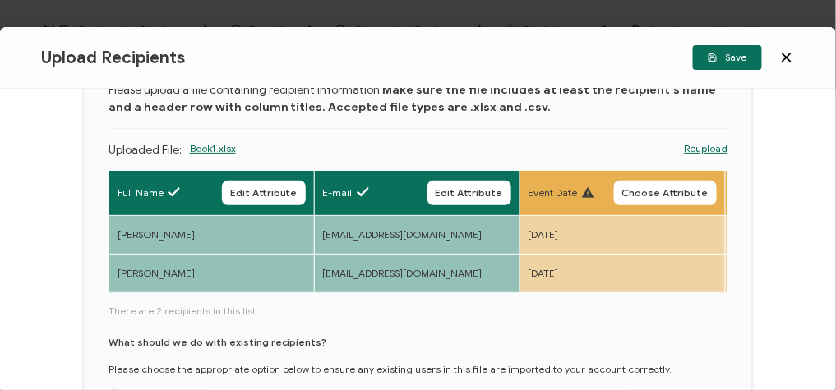
drag, startPoint x: 142, startPoint y: 298, endPoint x: 178, endPoint y: 300, distance: 36.2
click at [178, 300] on div "Full Name Edit Attribute E-mail Edit Attribute Event Date Choose Attribute Even…" at bounding box center [419, 309] width 620 height 279
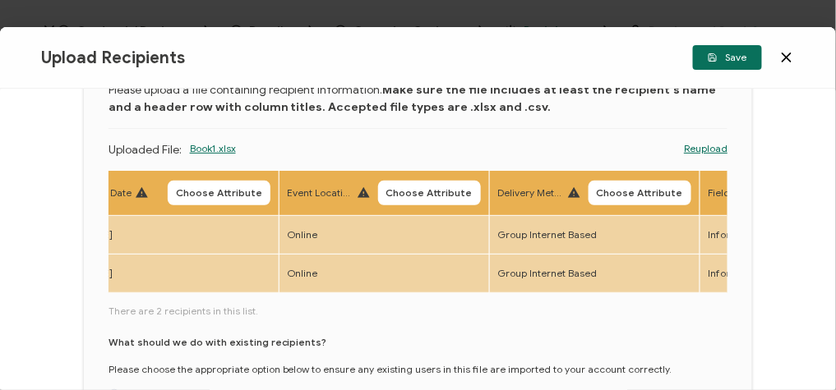
scroll to position [0, 455]
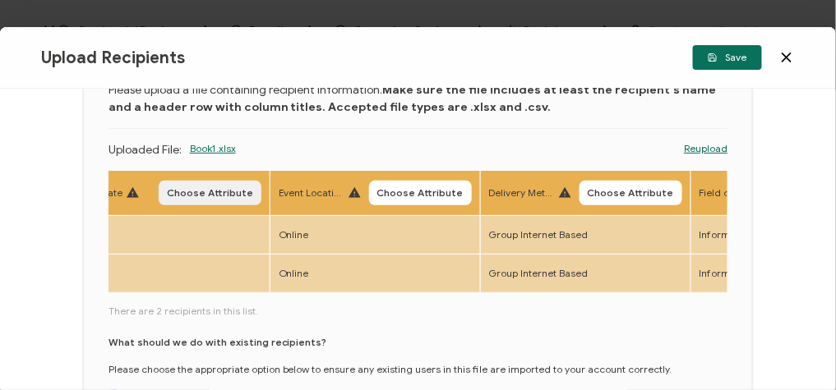
click at [242, 196] on span "Choose Attribute" at bounding box center [210, 193] width 86 height 10
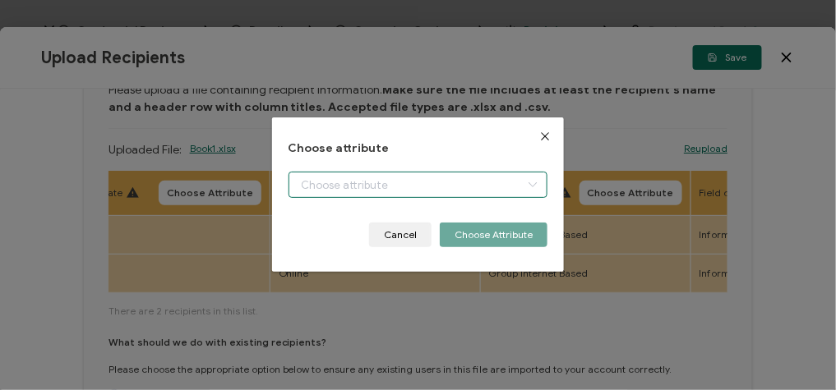
click at [312, 185] on body "Credential Designs Details Campaign Options Recipients Preview and Send All cha…" at bounding box center [418, 195] width 836 height 390
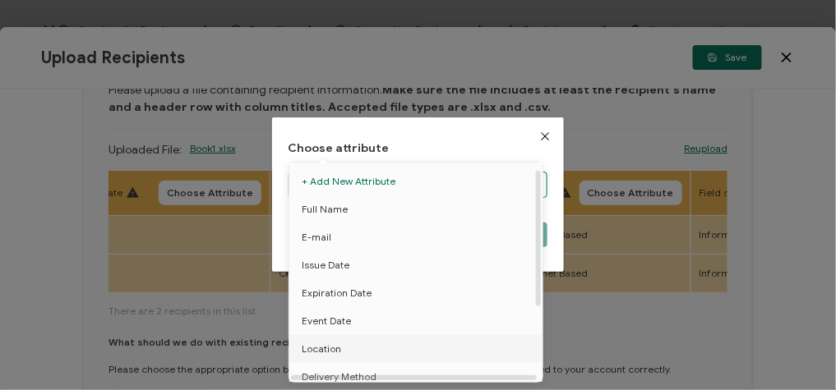
scroll to position [10, 0]
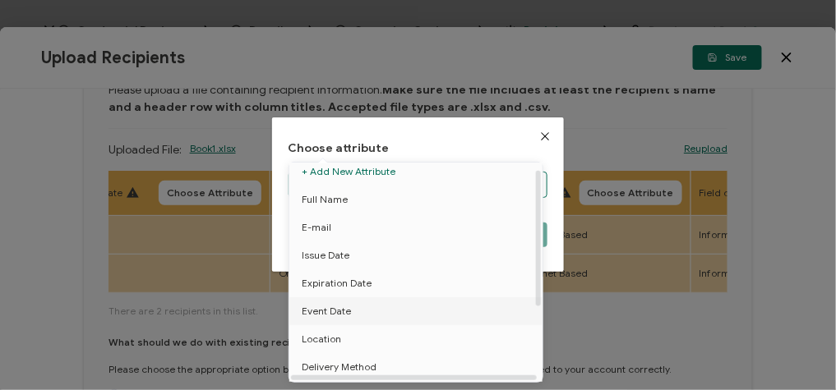
click at [340, 319] on span "Event Date" at bounding box center [326, 312] width 49 height 28
type input "Event Date"
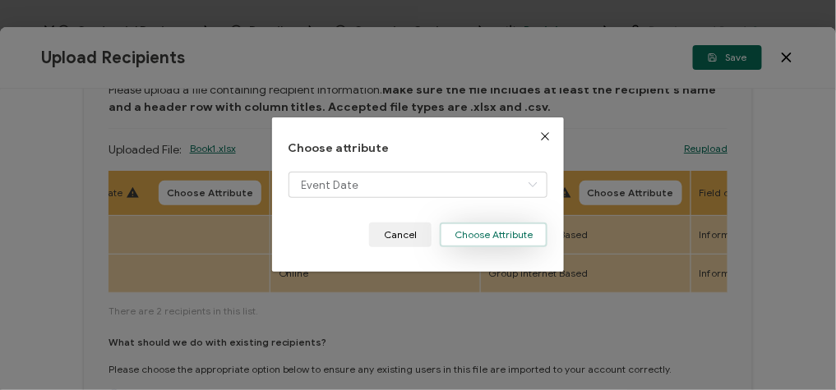
click at [513, 241] on button "Choose Attribute" at bounding box center [494, 235] width 108 height 25
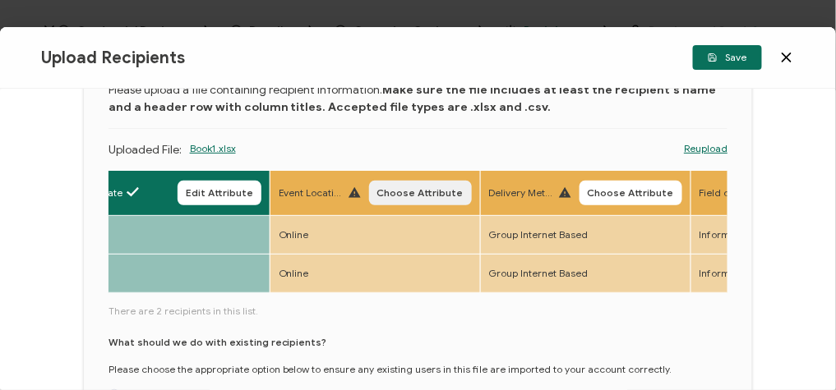
click at [440, 195] on span "Choose Attribute" at bounding box center [420, 193] width 86 height 10
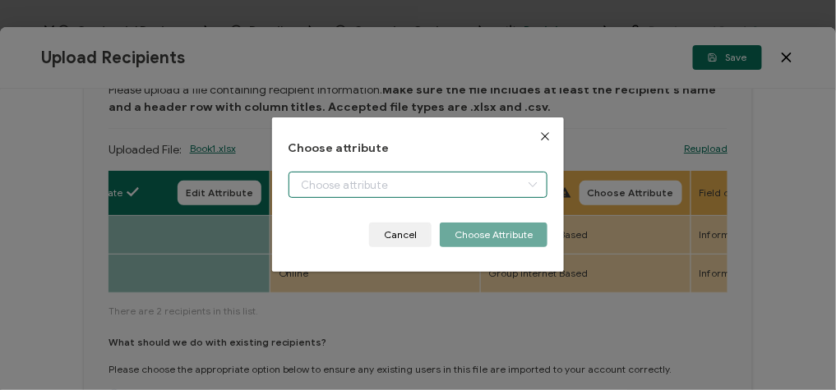
click at [366, 187] on body "Credential Designs Details Campaign Options Recipients Preview and Send All cha…" at bounding box center [418, 195] width 836 height 390
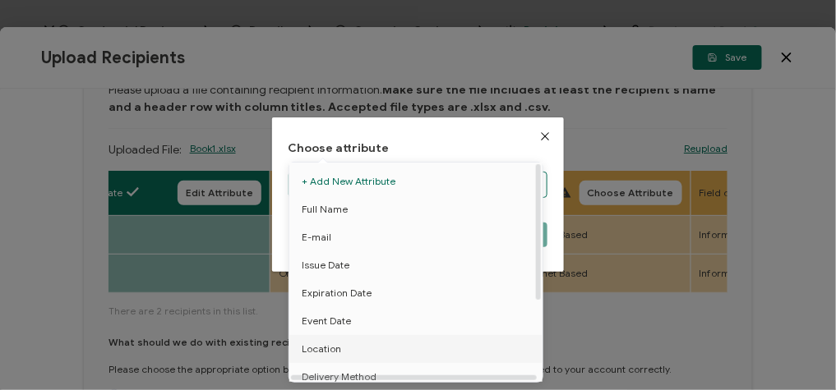
click at [324, 346] on span "Location" at bounding box center [321, 349] width 39 height 28
type input "Location"
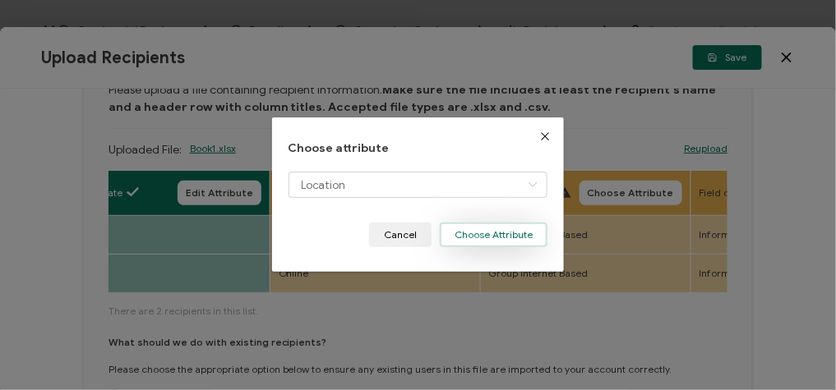
click at [481, 224] on button "Choose Attribute" at bounding box center [494, 235] width 108 height 25
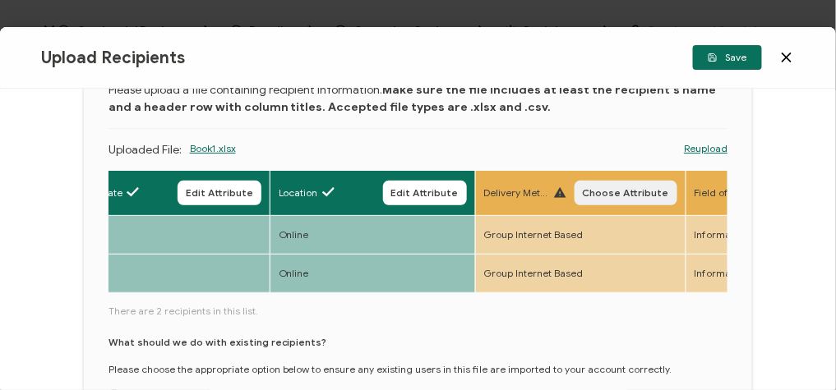
click at [631, 197] on span "Choose Attribute" at bounding box center [626, 193] width 86 height 10
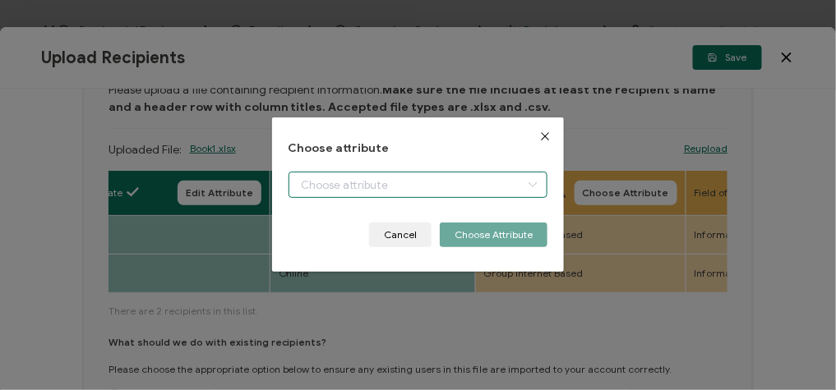
click at [447, 188] on body "Credential Designs Details Campaign Options Recipients Preview and Send All cha…" at bounding box center [418, 195] width 836 height 390
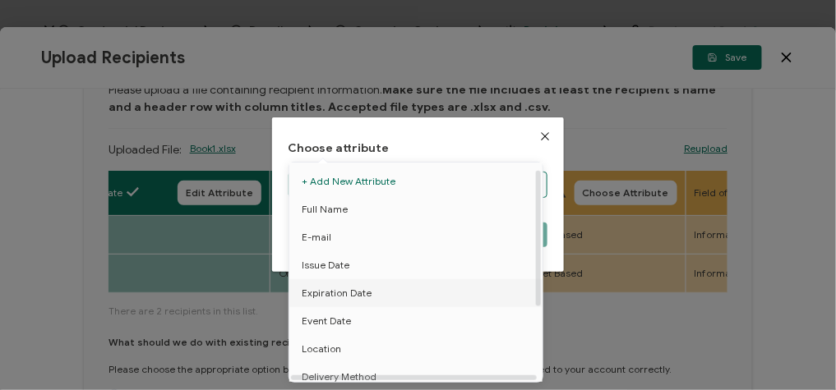
scroll to position [35, 0]
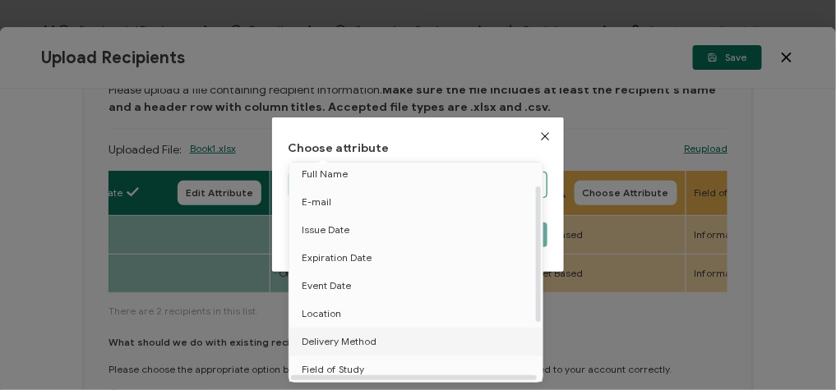
click at [349, 342] on span "Delivery Method" at bounding box center [339, 342] width 75 height 28
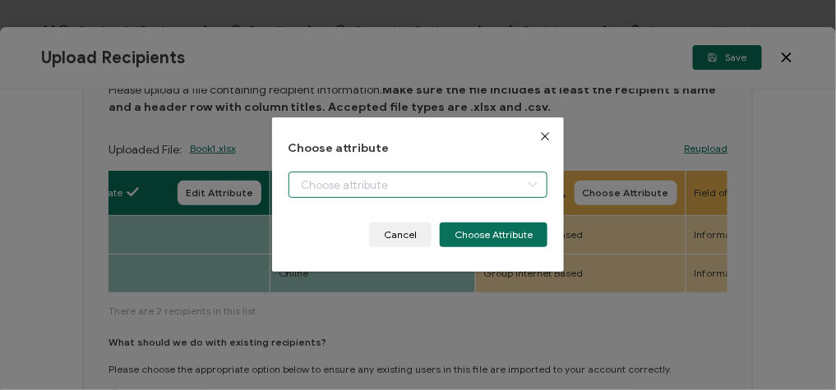
type input "Delivery Method"
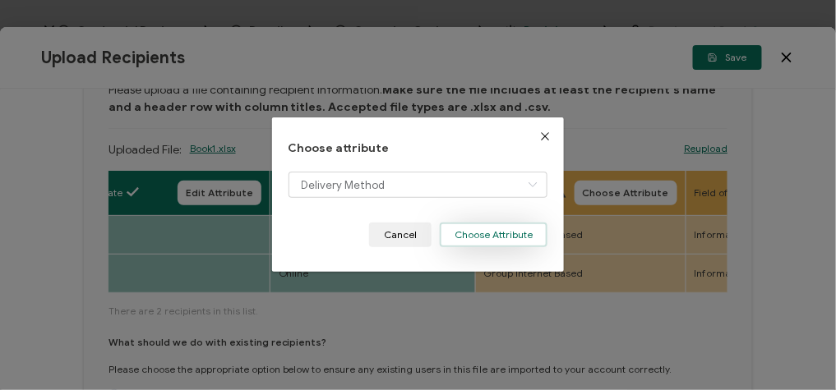
click at [491, 243] on button "Choose Attribute" at bounding box center [494, 235] width 108 height 25
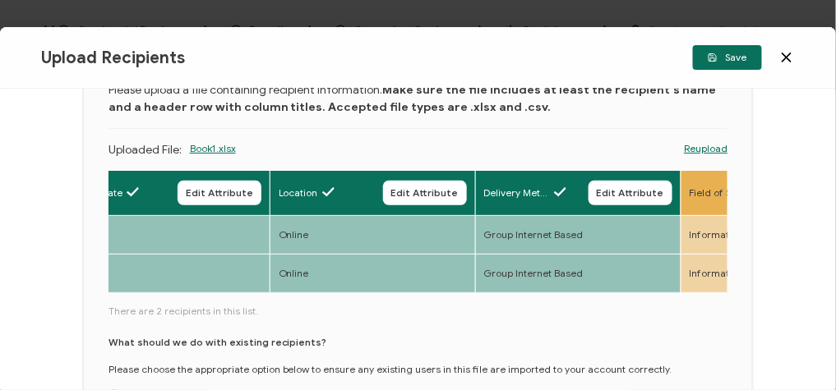
drag, startPoint x: 195, startPoint y: 293, endPoint x: 280, endPoint y: 307, distance: 86.8
click at [280, 307] on div "Full Name Edit Attribute E-mail Edit Attribute Event Date Edit Attribute Locati…" at bounding box center [419, 309] width 620 height 279
drag, startPoint x: 196, startPoint y: 293, endPoint x: 298, endPoint y: 300, distance: 102.1
click at [298, 300] on div "Full Name Edit Attribute E-mail Edit Attribute Event Date Edit Attribute Locati…" at bounding box center [419, 309] width 620 height 279
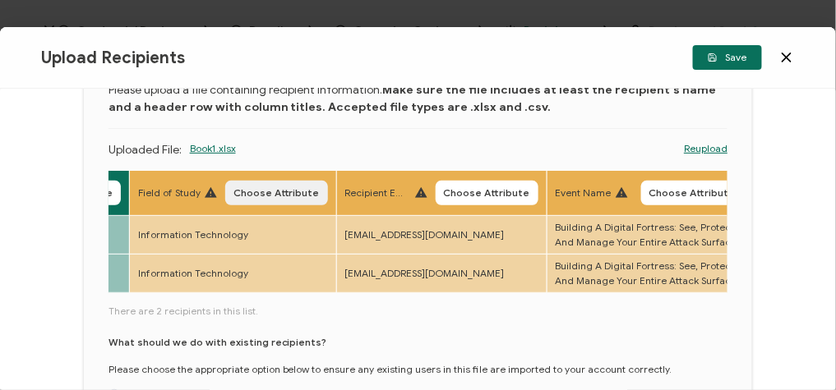
click at [307, 188] on span "Choose Attribute" at bounding box center [276, 193] width 86 height 10
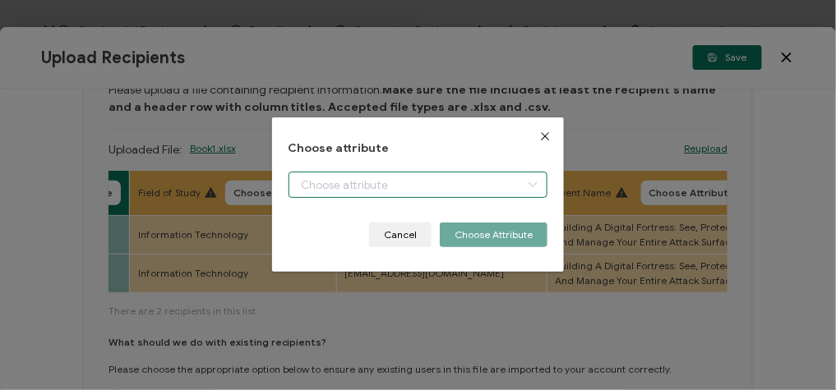
click at [361, 182] on input "dialog" at bounding box center [419, 185] width 260 height 26
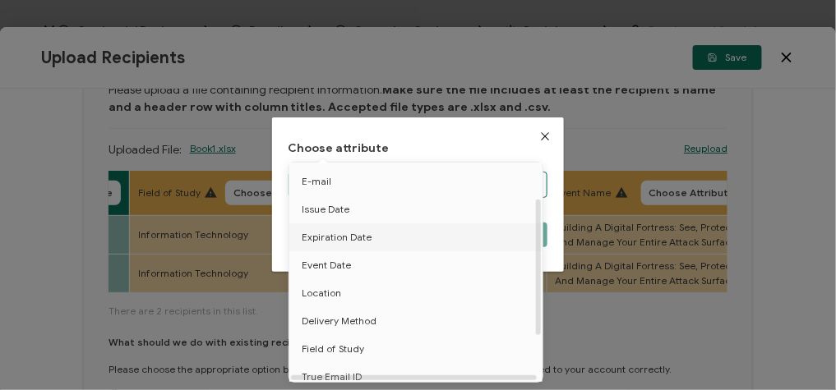
scroll to position [56, 0]
click at [337, 355] on span "Field of Study" at bounding box center [333, 349] width 62 height 28
type input "Field of Study"
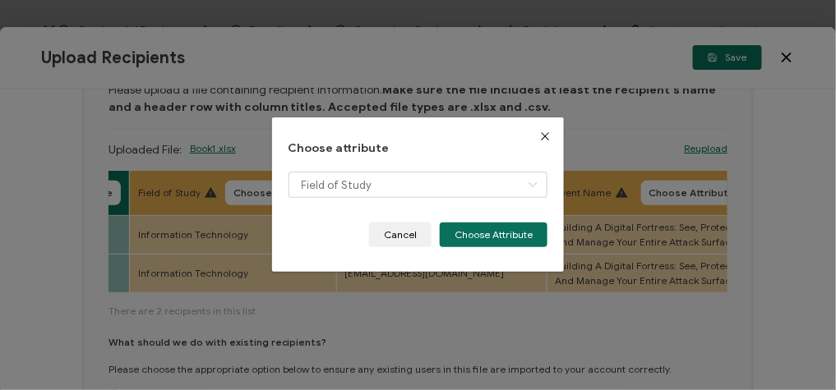
click at [472, 248] on div "Choose attribute Field of Study Cancel Choose Attribute" at bounding box center [418, 195] width 293 height 155
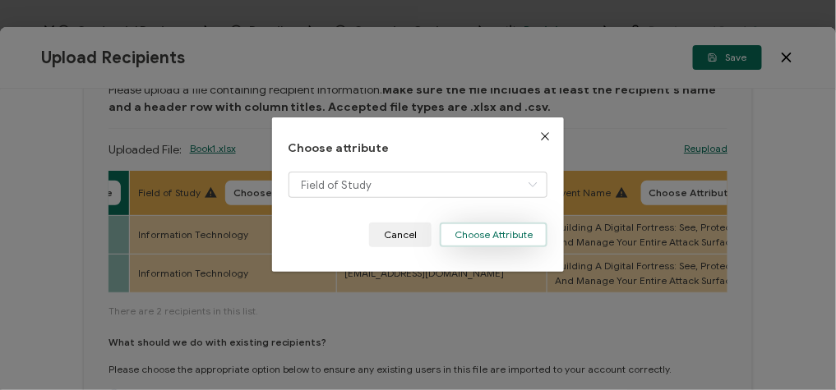
click at [483, 237] on button "Choose Attribute" at bounding box center [494, 235] width 108 height 25
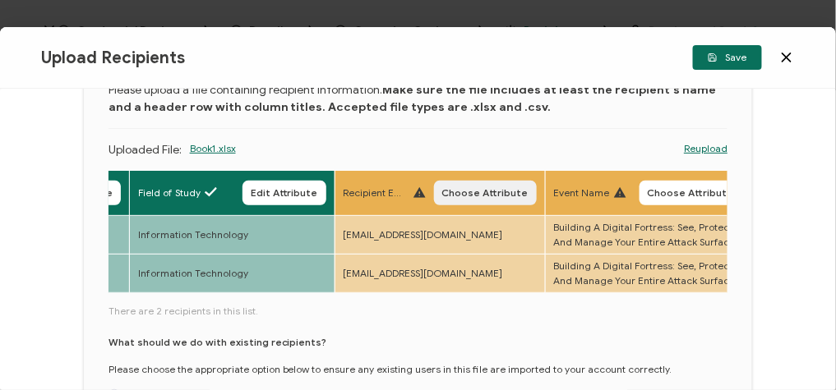
click at [494, 190] on span "Choose Attribute" at bounding box center [485, 193] width 86 height 10
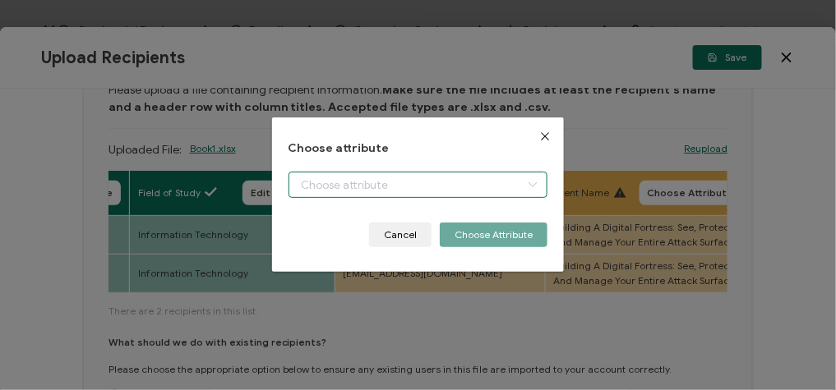
click at [392, 192] on input "dialog" at bounding box center [419, 185] width 260 height 26
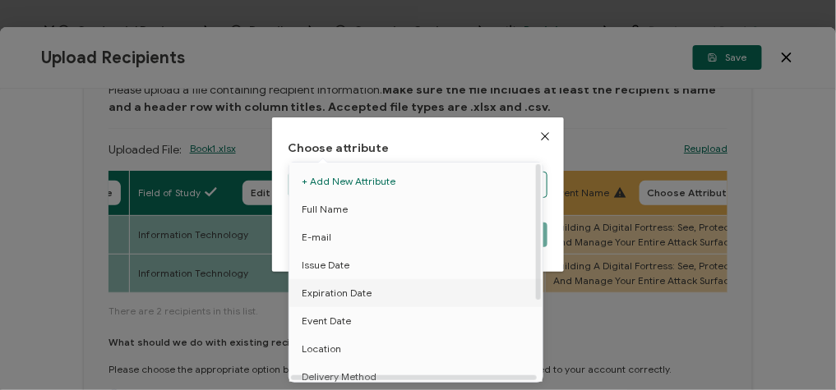
scroll to position [127, 0]
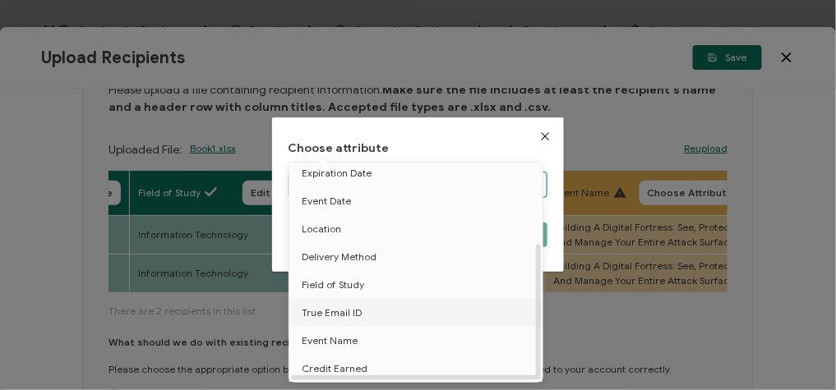
click at [346, 315] on span "True Email ID" at bounding box center [332, 313] width 60 height 28
type input "True Email ID"
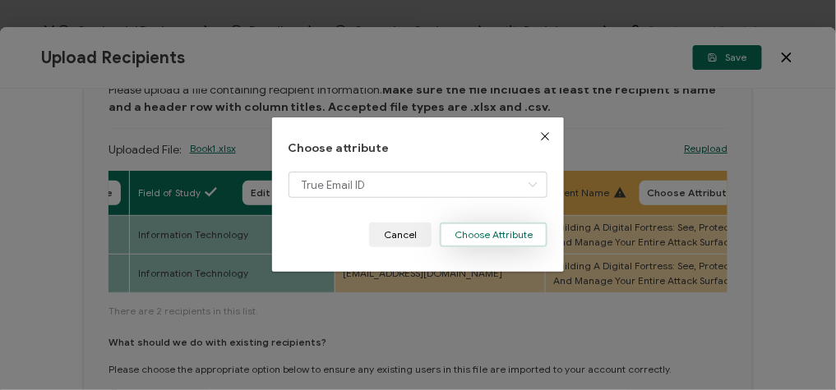
click at [490, 235] on button "Choose Attribute" at bounding box center [494, 235] width 108 height 25
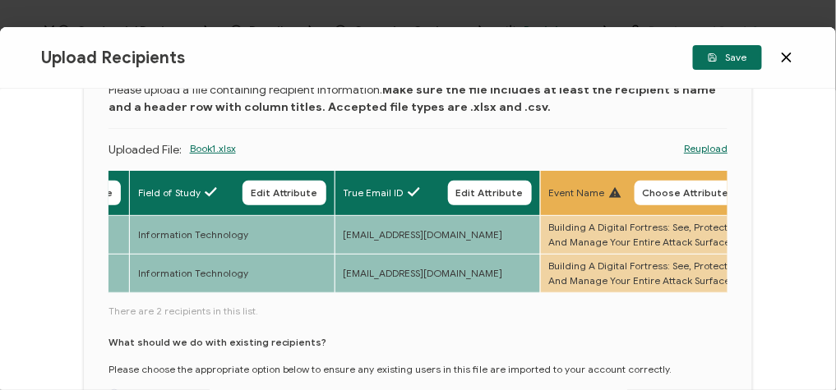
drag, startPoint x: 229, startPoint y: 299, endPoint x: 274, endPoint y: 296, distance: 44.5
click at [274, 296] on div "Full Name Edit Attribute E-mail Edit Attribute Event Date Edit Attribute Locati…" at bounding box center [419, 309] width 620 height 279
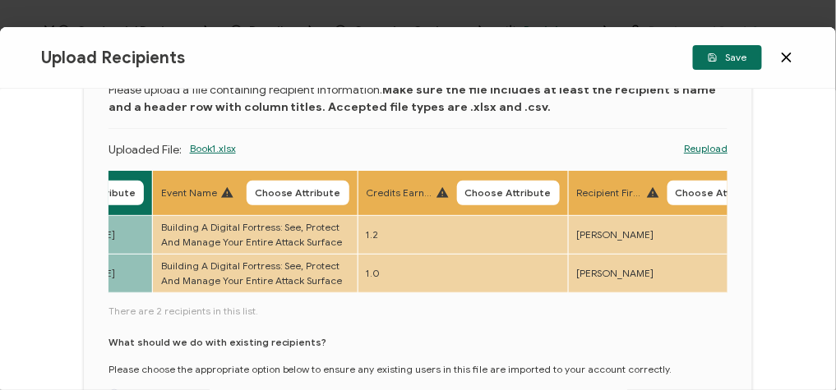
scroll to position [0, 1386]
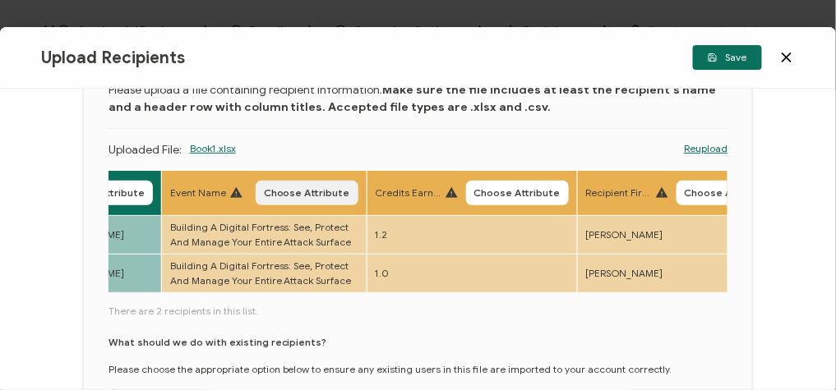
click at [356, 201] on button "Choose Attribute" at bounding box center [307, 193] width 103 height 25
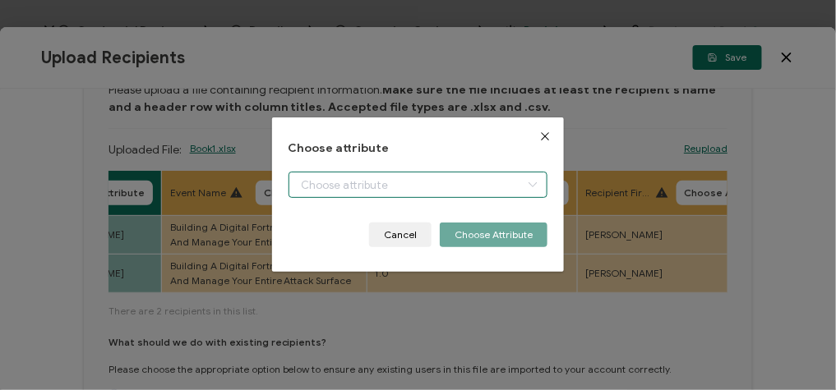
click at [384, 190] on body "Credential Designs Details Campaign Options Recipients Preview and Send All cha…" at bounding box center [418, 195] width 836 height 390
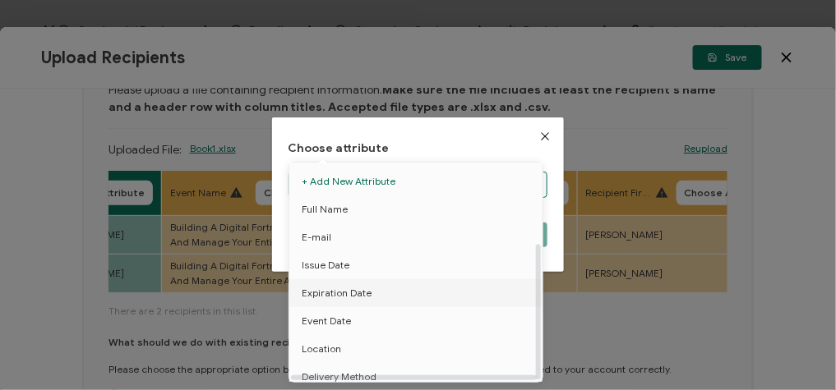
scroll to position [127, 0]
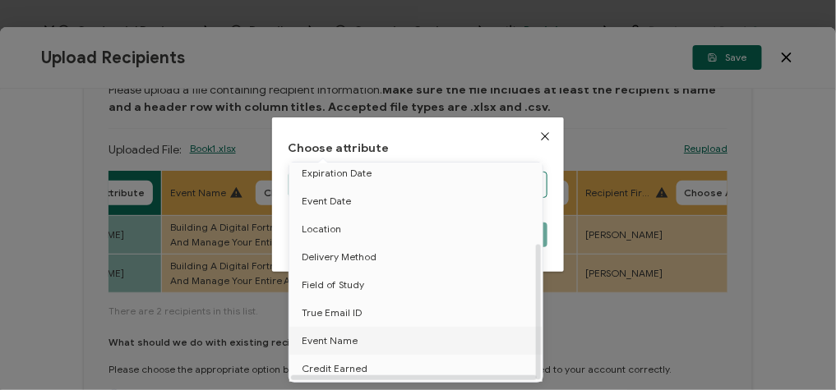
click at [333, 332] on span "Event Name" at bounding box center [330, 341] width 56 height 28
type input "Event Name"
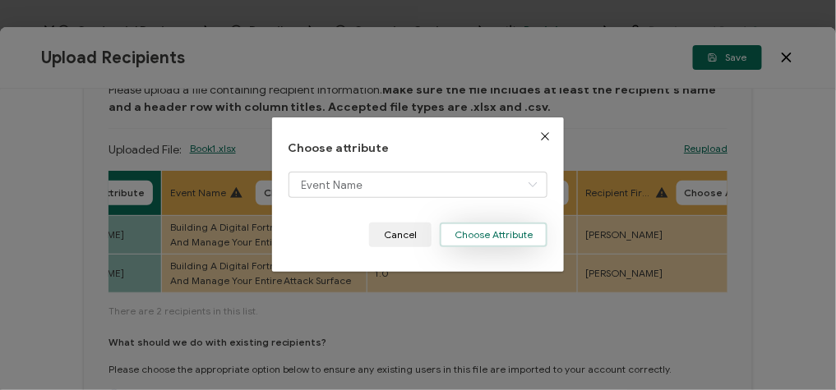
click at [480, 238] on button "Choose Attribute" at bounding box center [494, 235] width 108 height 25
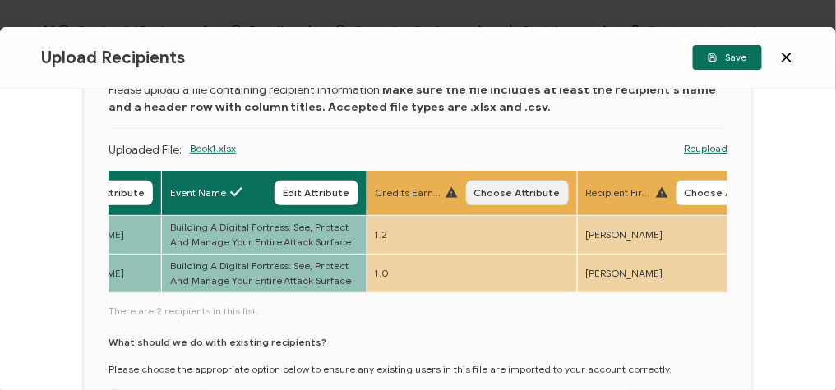
click at [533, 192] on span "Choose Attribute" at bounding box center [517, 193] width 86 height 10
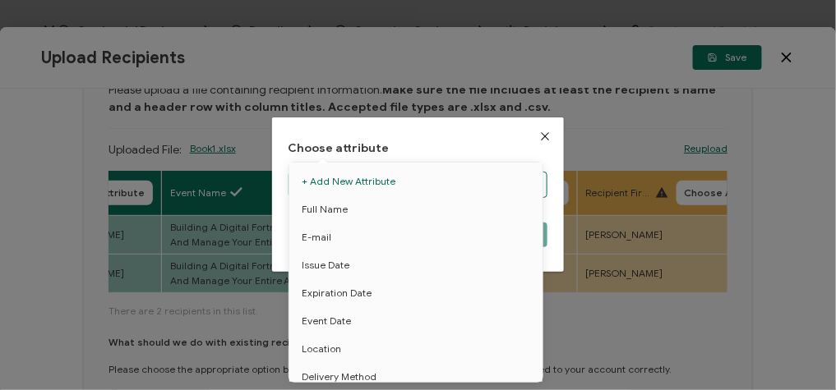
click at [436, 185] on body "Credential Designs Details Campaign Options Recipients Preview and Send All cha…" at bounding box center [418, 195] width 836 height 390
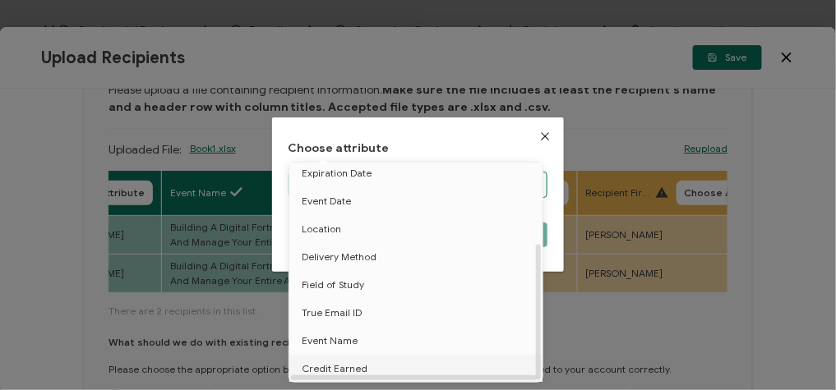
click at [393, 363] on li "Credit Earned" at bounding box center [418, 369] width 267 height 28
type input "Credit Earned"
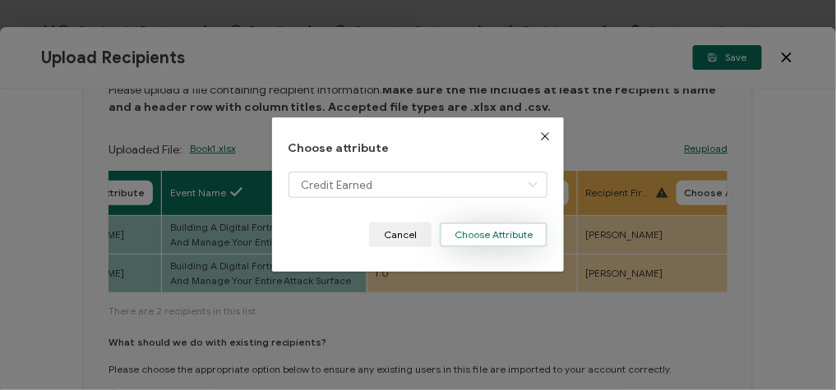
click at [502, 240] on button "Choose Attribute" at bounding box center [494, 235] width 108 height 25
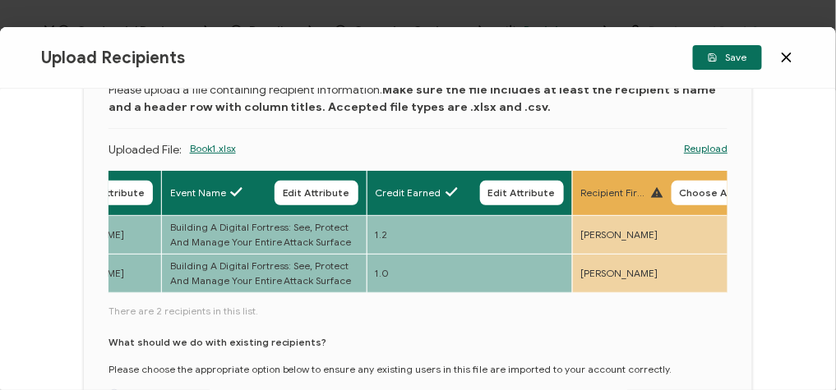
scroll to position [154, 0]
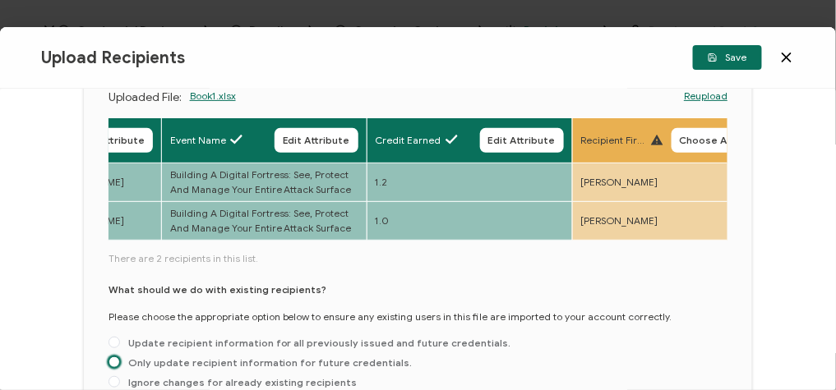
click at [112, 366] on span at bounding box center [115, 363] width 12 height 12
click at [112, 366] on input "Only update recipient information for future credentials." at bounding box center [115, 363] width 12 height 13
radio input "true"
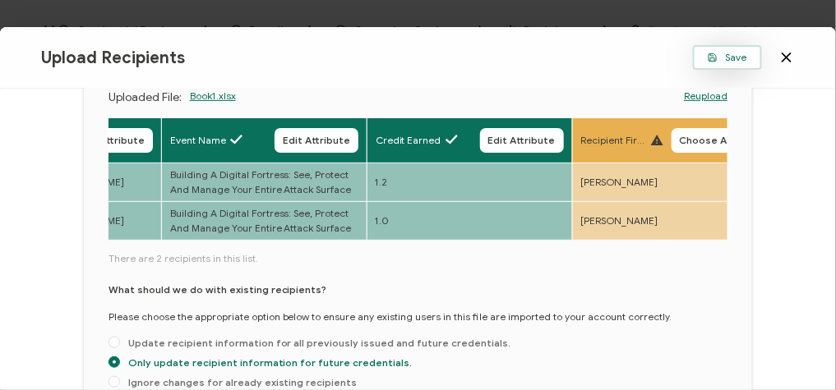
click at [718, 56] on icon "button" at bounding box center [713, 58] width 10 height 10
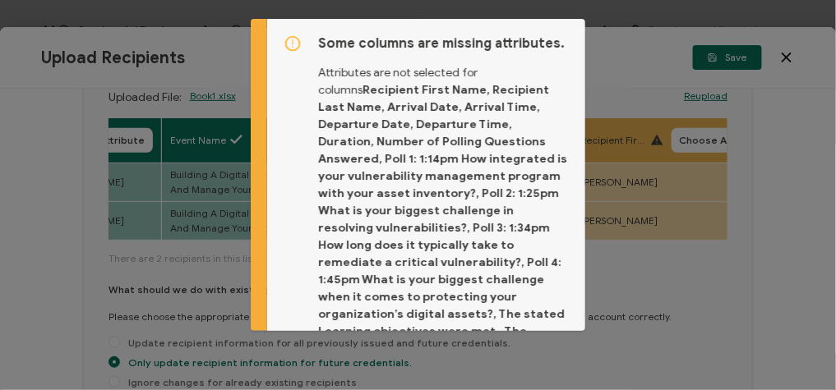
scroll to position [255, 0]
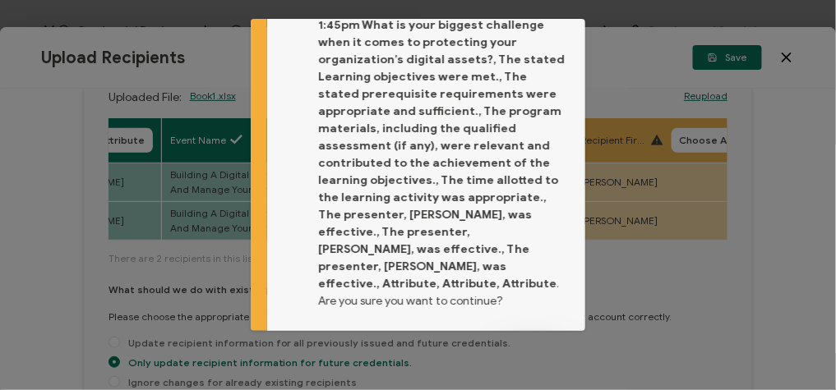
click at [533, 350] on span "Proceed" at bounding box center [534, 355] width 39 height 10
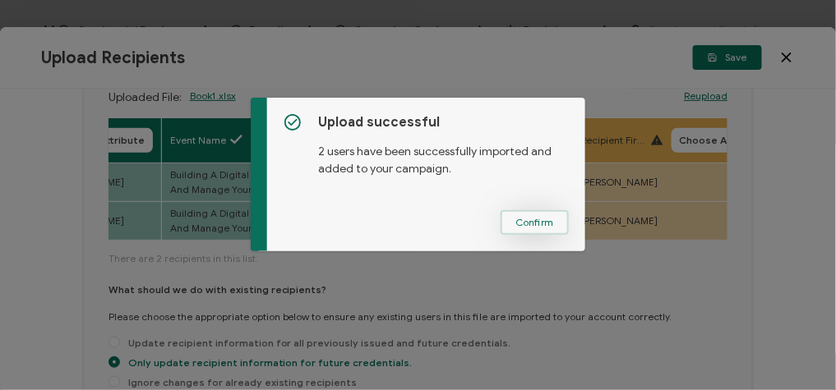
click at [540, 225] on span "Confirm" at bounding box center [534, 223] width 39 height 10
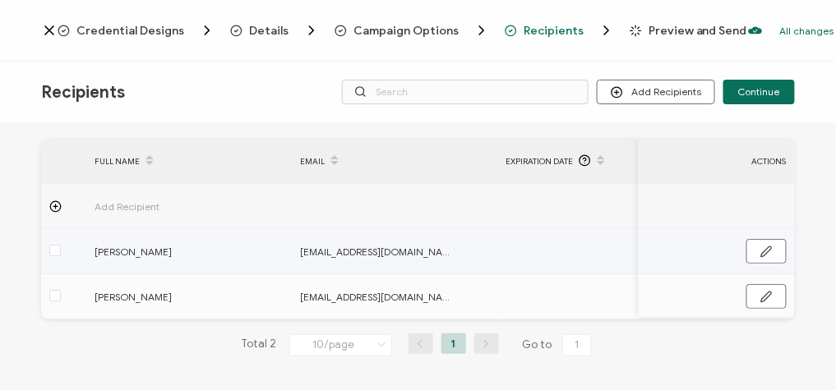
scroll to position [0, 0]
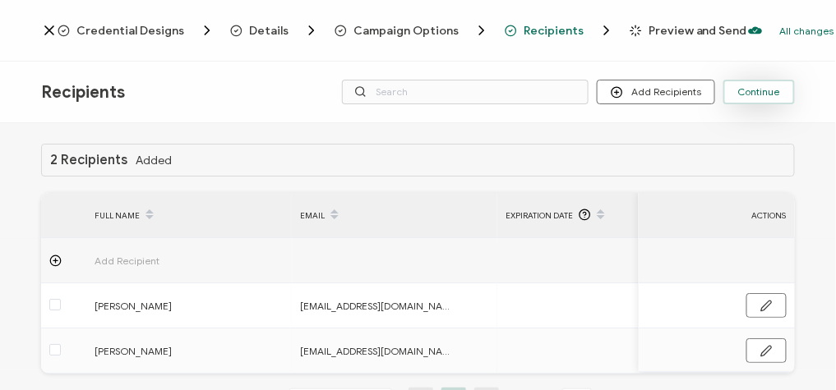
click at [766, 90] on span "Continue" at bounding box center [759, 92] width 42 height 10
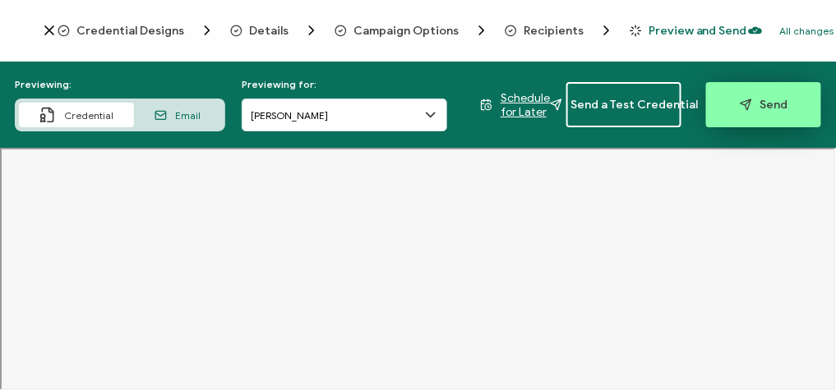
click at [771, 105] on span "Send" at bounding box center [764, 105] width 48 height 12
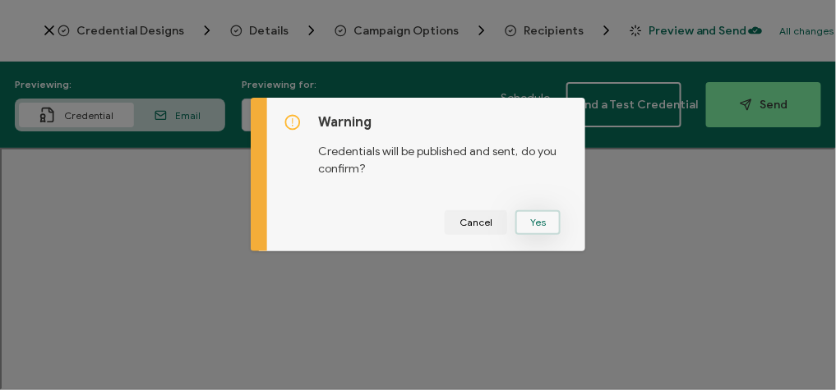
click at [537, 224] on button "Yes" at bounding box center [537, 222] width 45 height 25
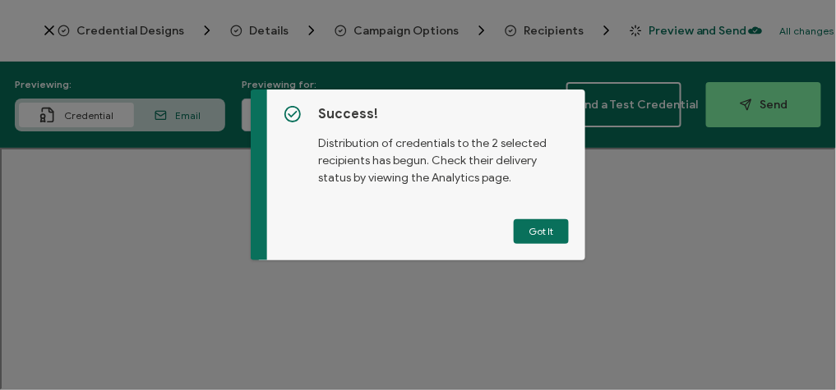
click at [537, 224] on button "Got It" at bounding box center [541, 231] width 55 height 25
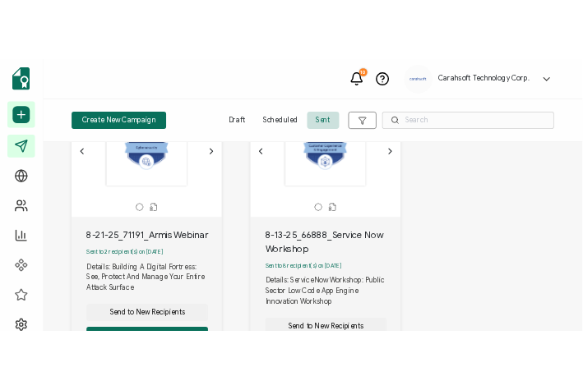
scroll to position [151, 0]
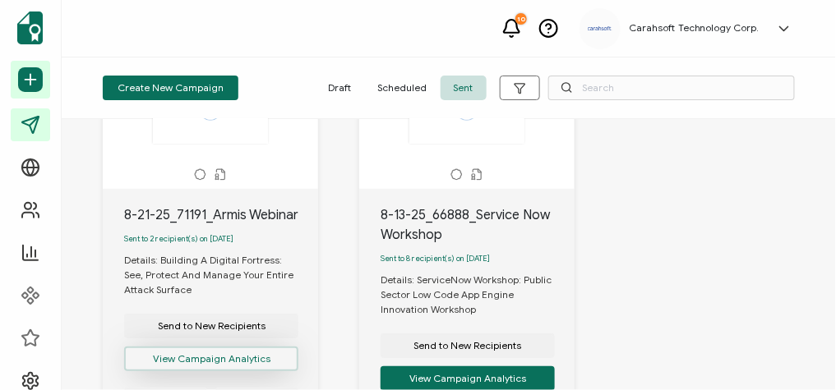
click at [220, 369] on button "View Campaign Analytics" at bounding box center [211, 359] width 174 height 25
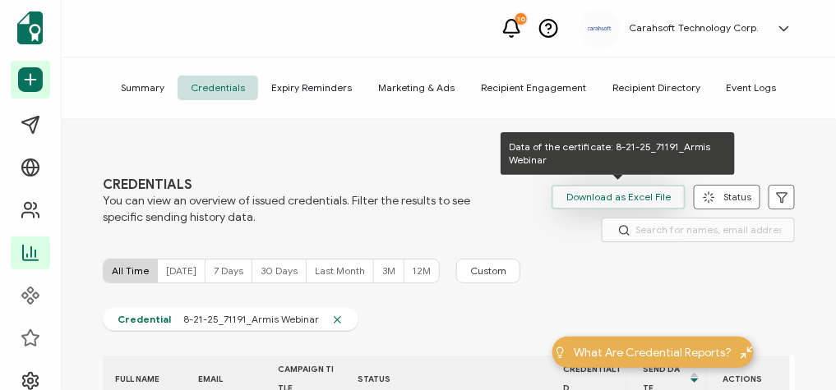
click at [582, 199] on span "Download as Excel File" at bounding box center [618, 197] width 104 height 25
